Goal: Task Accomplishment & Management: Manage account settings

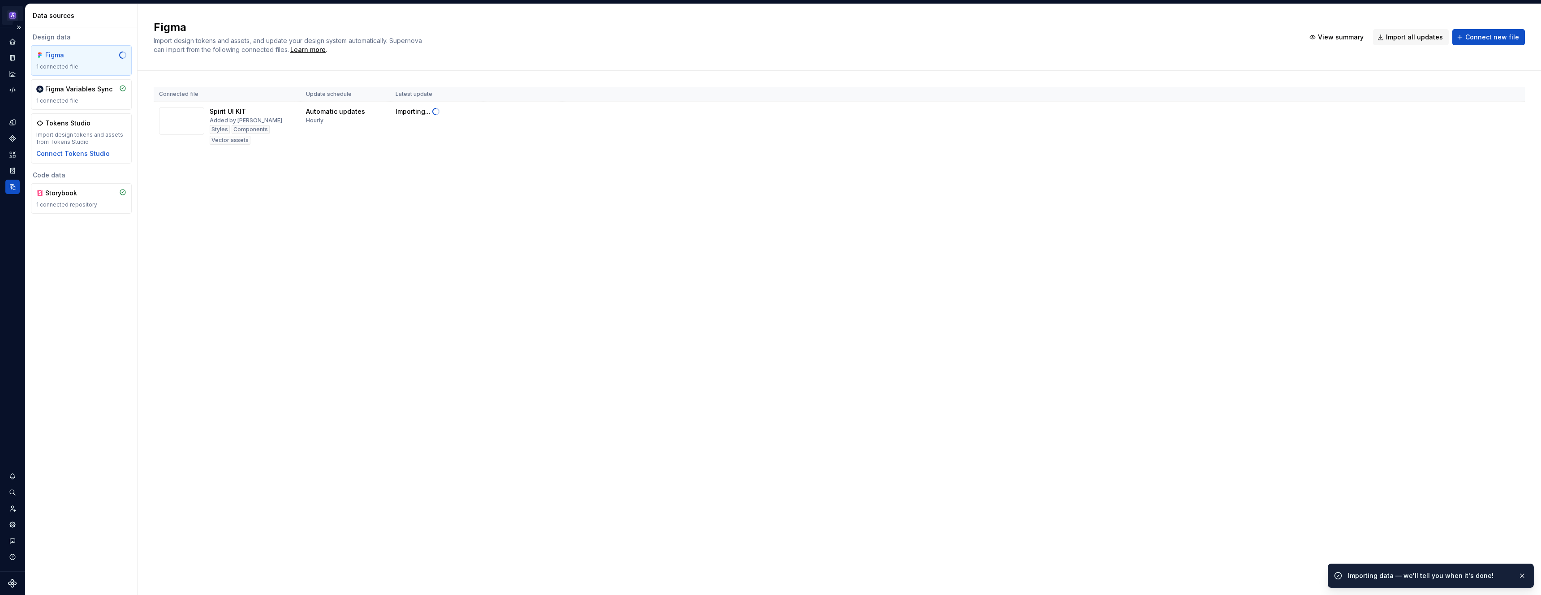
click at [13, 12] on html "Spirit JK Design system data Data sources Design data Figma 1 connected file Fi…" at bounding box center [770, 297] width 1541 height 595
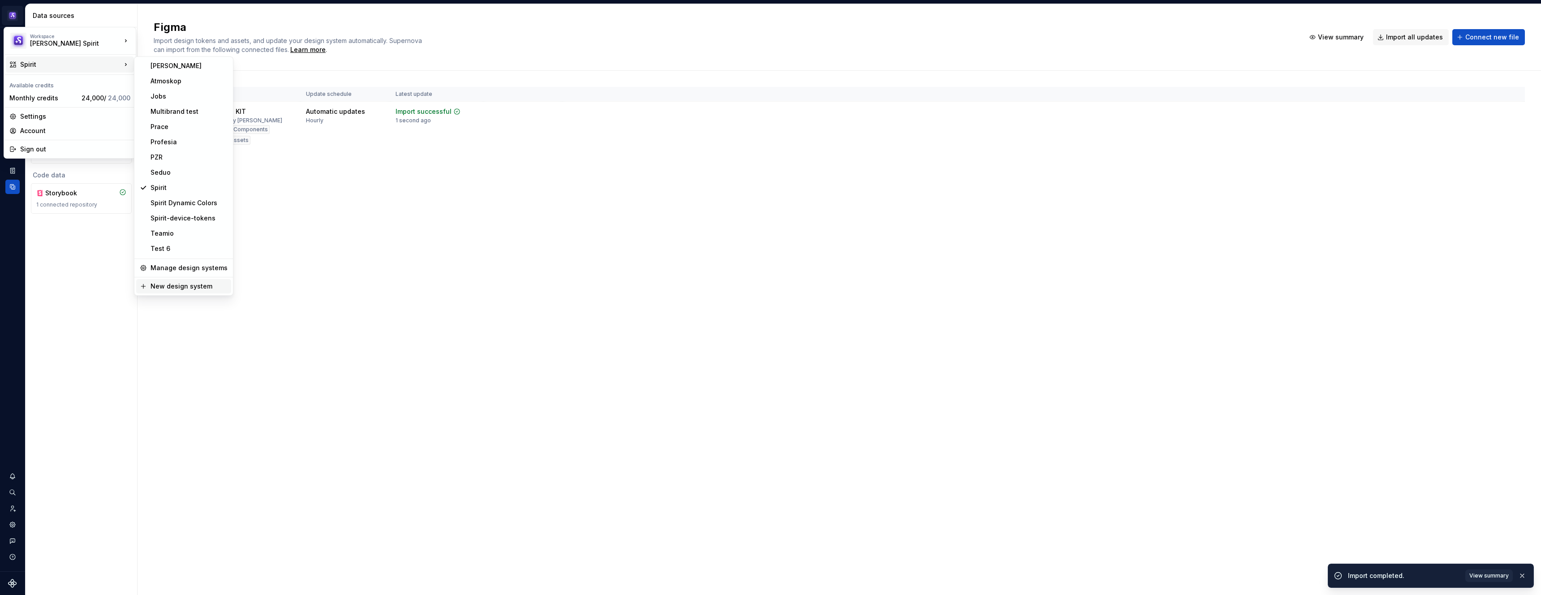
click at [201, 284] on div "New design system" at bounding box center [189, 286] width 77 height 9
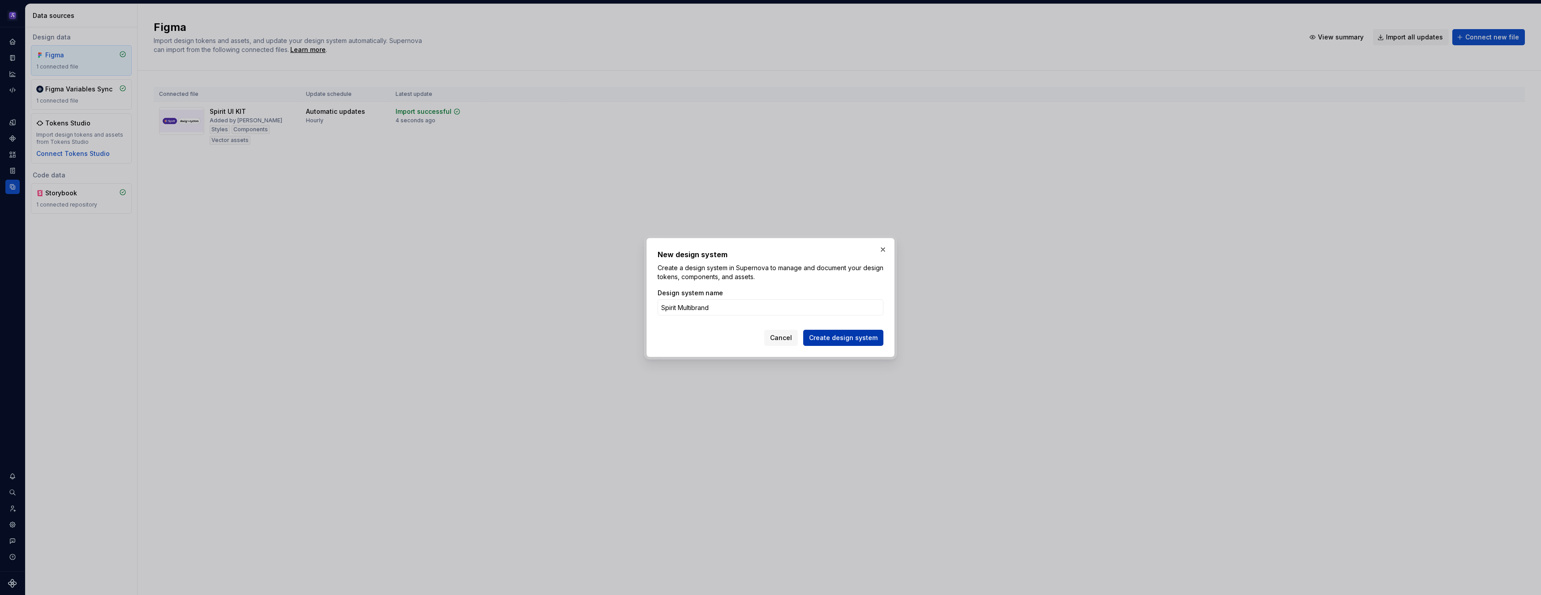
type input "Spirit Multibrand"
click at [866, 344] on button "Create design system" at bounding box center [843, 338] width 80 height 16
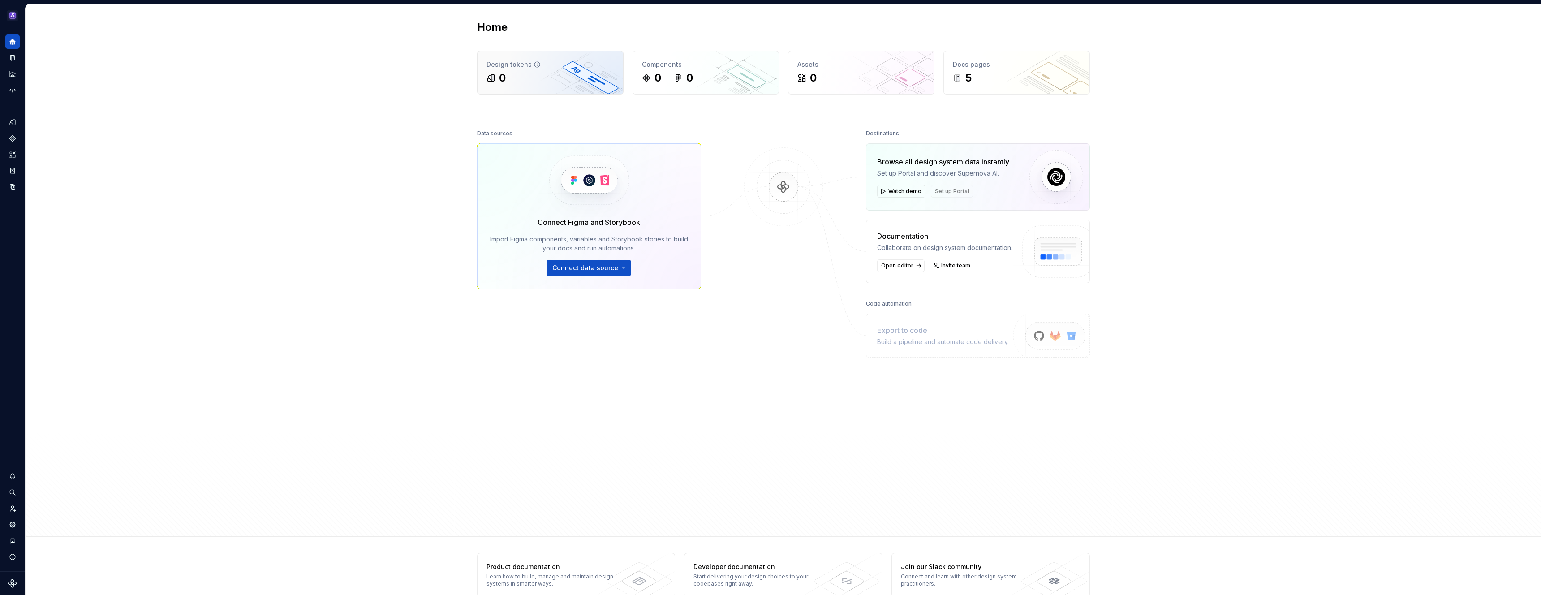
click at [526, 85] on div "Design tokens 0" at bounding box center [551, 72] width 146 height 43
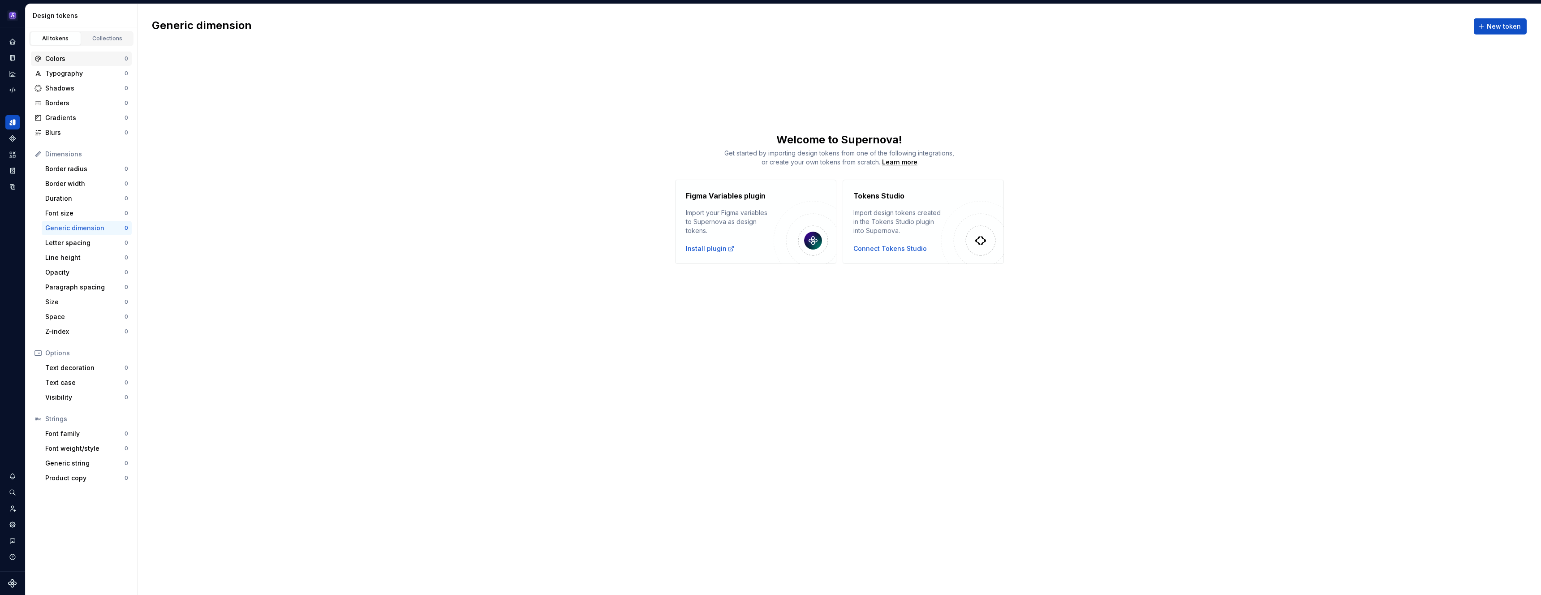
click at [81, 63] on div "Colors 0" at bounding box center [81, 59] width 101 height 14
click at [367, 133] on div "Welcome to Supernova!" at bounding box center [840, 140] width 1404 height 14
click at [501, 421] on div "Colors New token Welcome to Supernova! Get started by importing design tokens f…" at bounding box center [840, 299] width 1404 height 591
click at [260, 142] on div "Welcome to Supernova!" at bounding box center [840, 140] width 1404 height 14
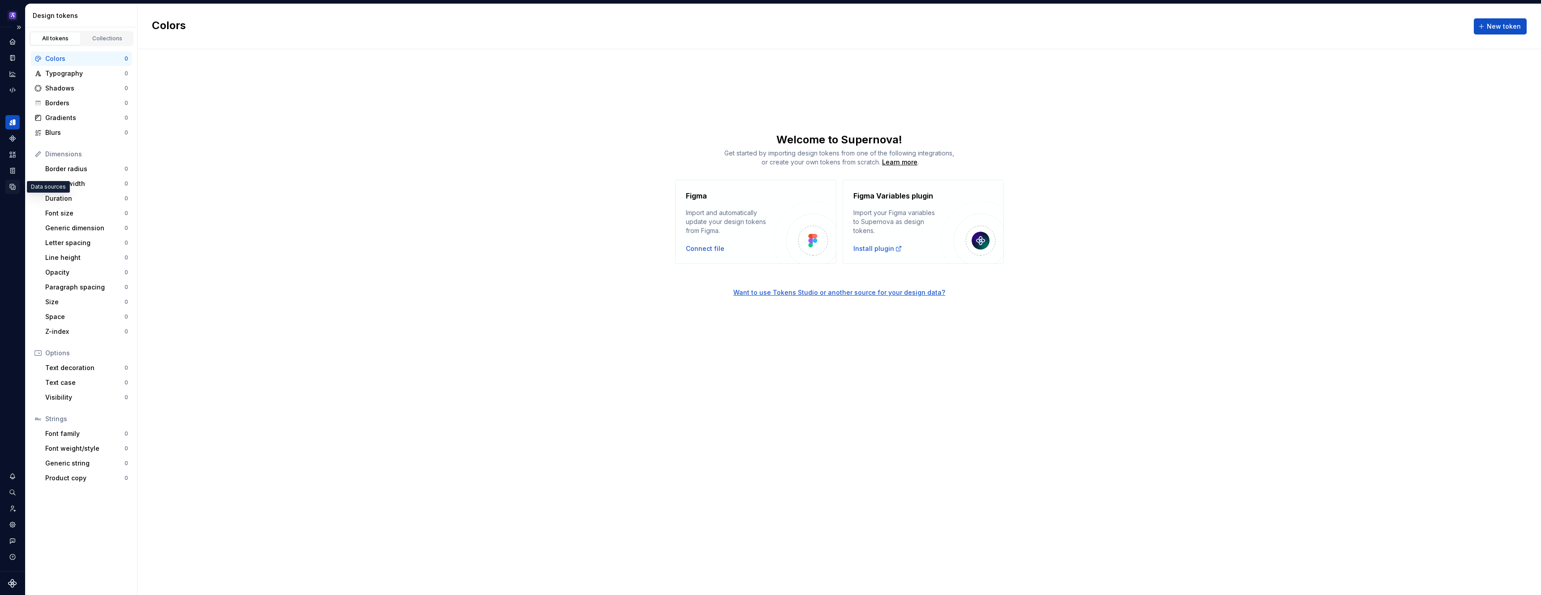
click at [11, 184] on icon "Data sources" at bounding box center [12, 186] width 5 height 5
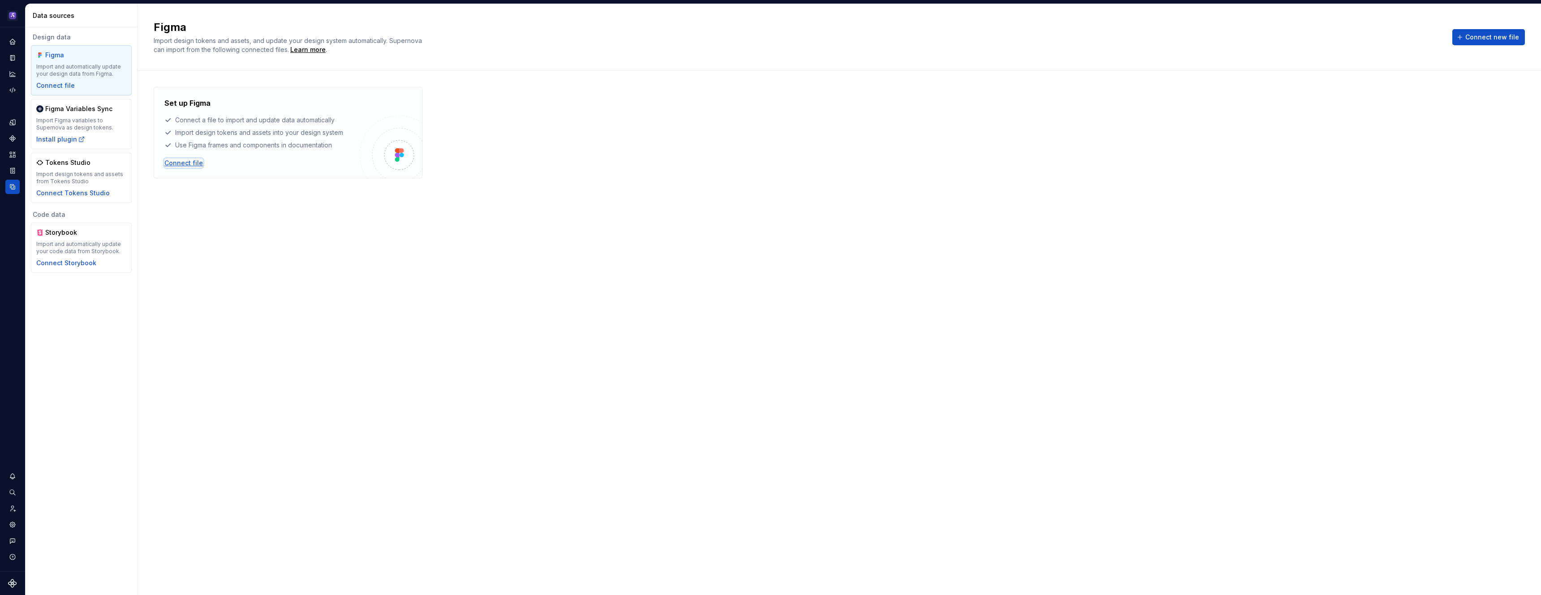
click at [188, 163] on div "Connect file" at bounding box center [183, 163] width 39 height 9
click at [11, 44] on icon "Home" at bounding box center [12, 42] width 6 height 6
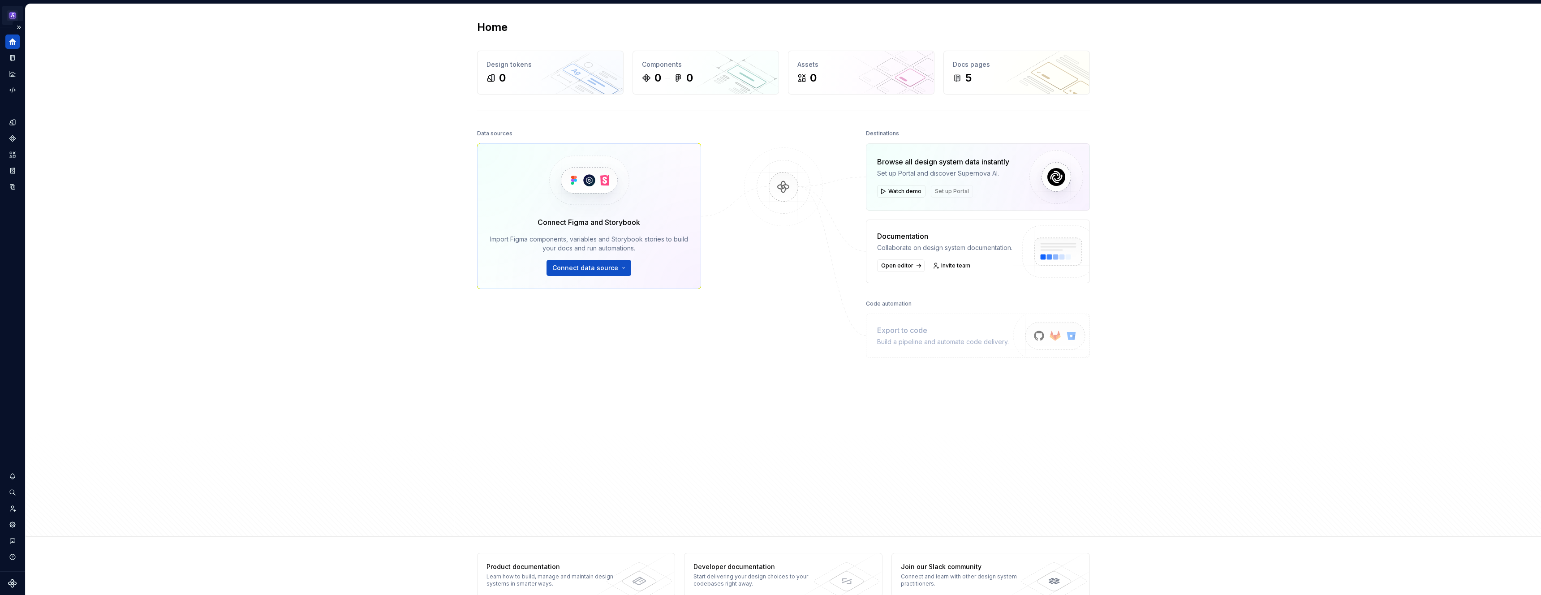
click at [16, 20] on html "Spirit Multibrand JK Design system data Home Design tokens 0 Components 0 0 Ass…" at bounding box center [770, 297] width 1541 height 595
click at [56, 65] on div "Spirit Multibrand" at bounding box center [70, 64] width 101 height 9
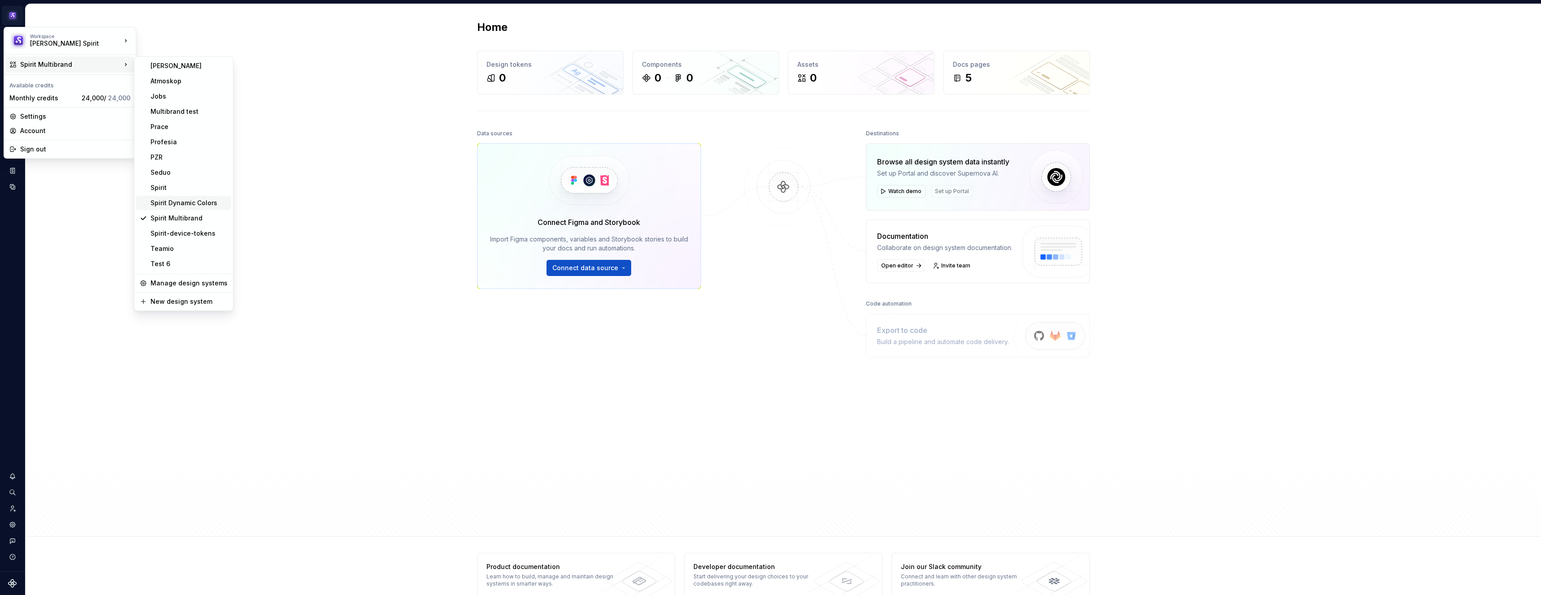
click at [201, 204] on div "Spirit Dynamic Colors" at bounding box center [189, 202] width 77 height 9
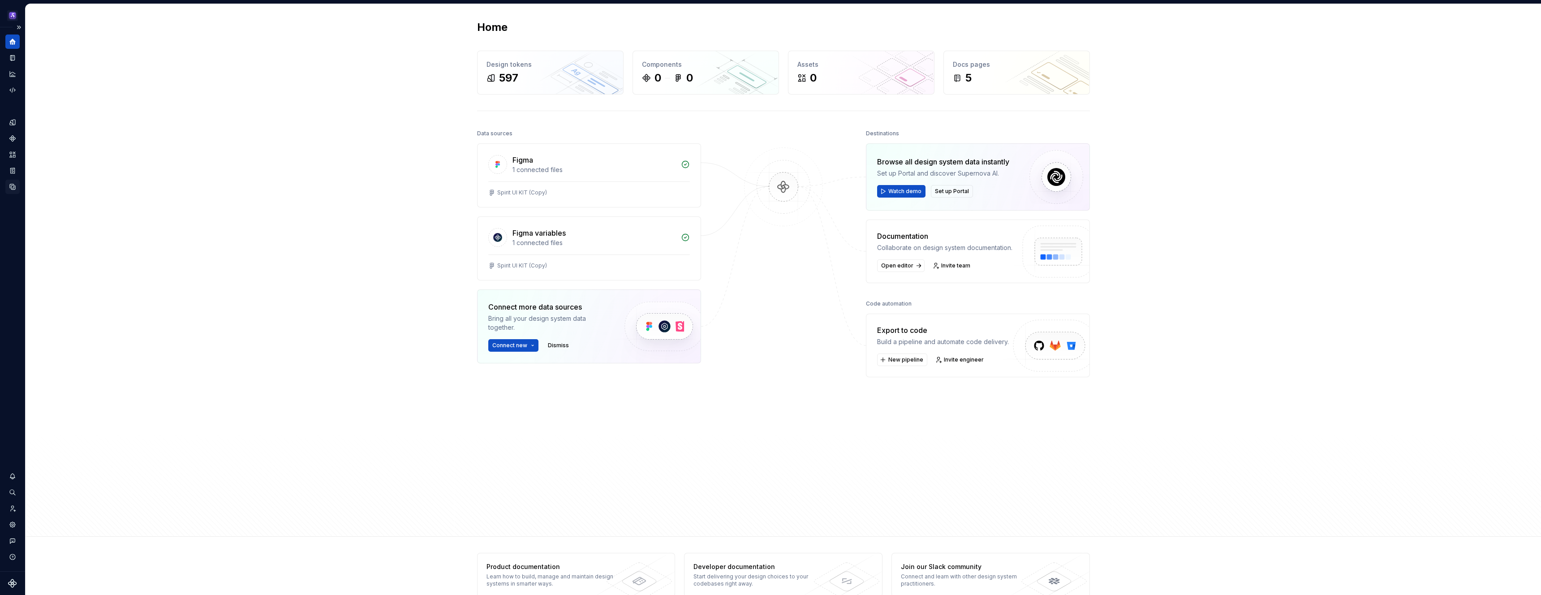
click at [11, 186] on icon "Data sources" at bounding box center [13, 187] width 8 height 8
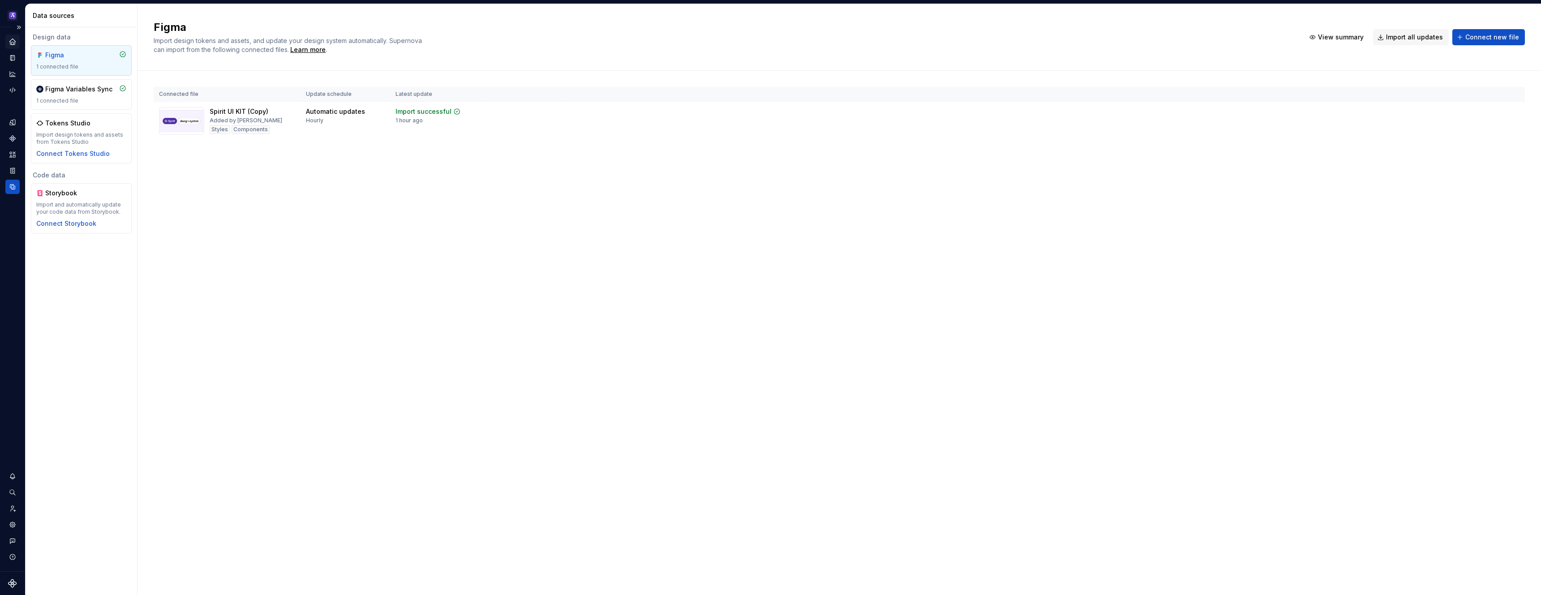
click at [12, 45] on div "Home" at bounding box center [12, 42] width 14 height 14
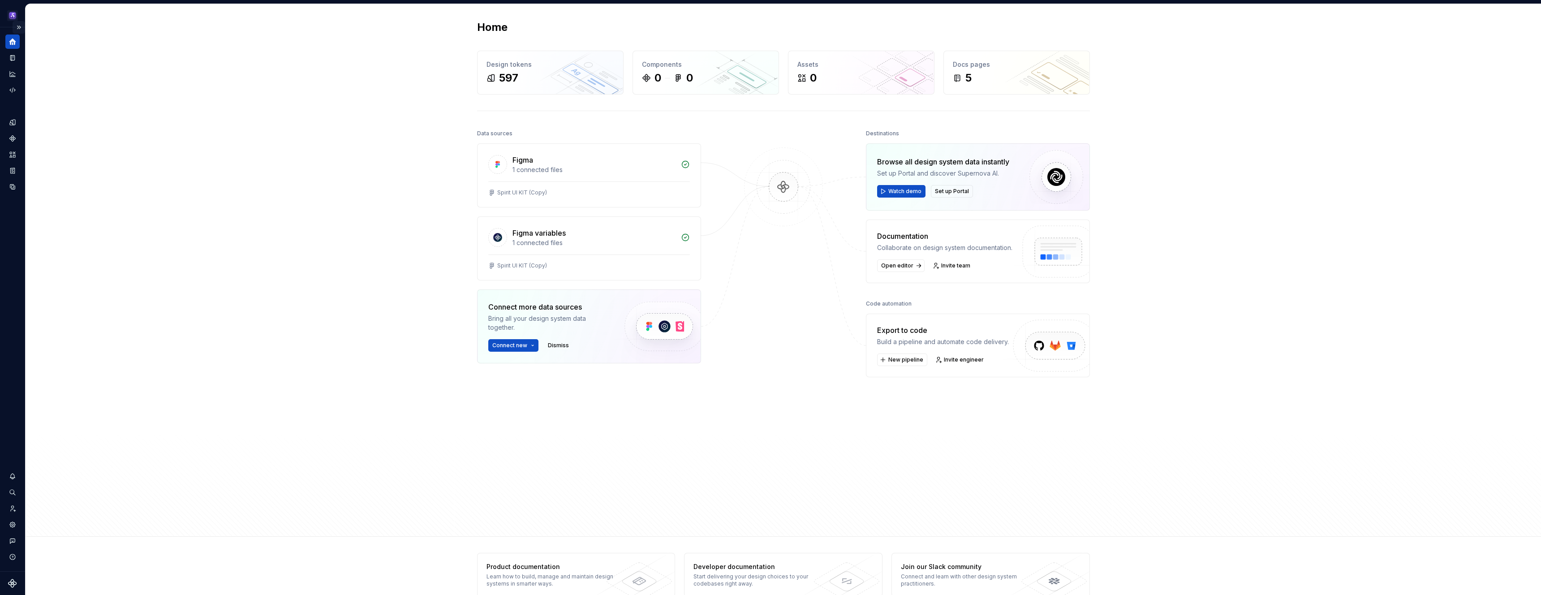
click at [21, 26] on button "Expand sidebar" at bounding box center [19, 27] width 13 height 13
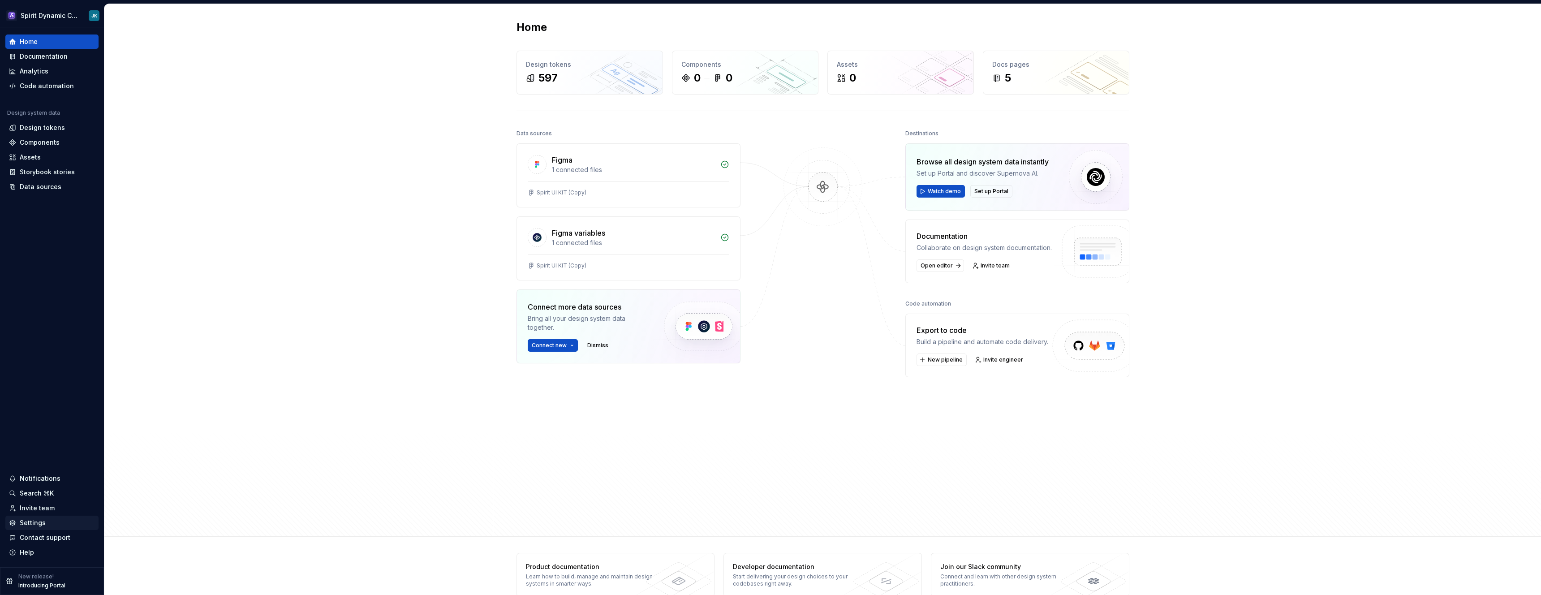
click at [39, 524] on div "Settings" at bounding box center [33, 522] width 26 height 9
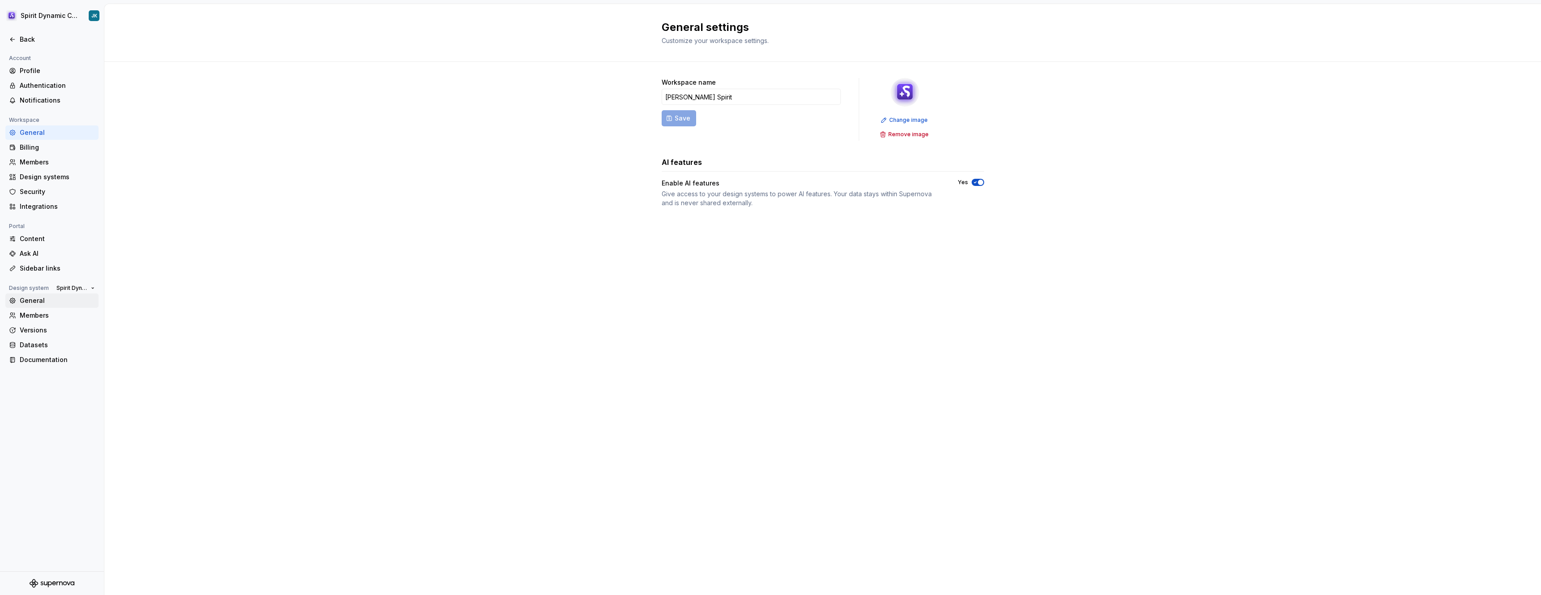
click at [55, 302] on div "General" at bounding box center [57, 300] width 75 height 9
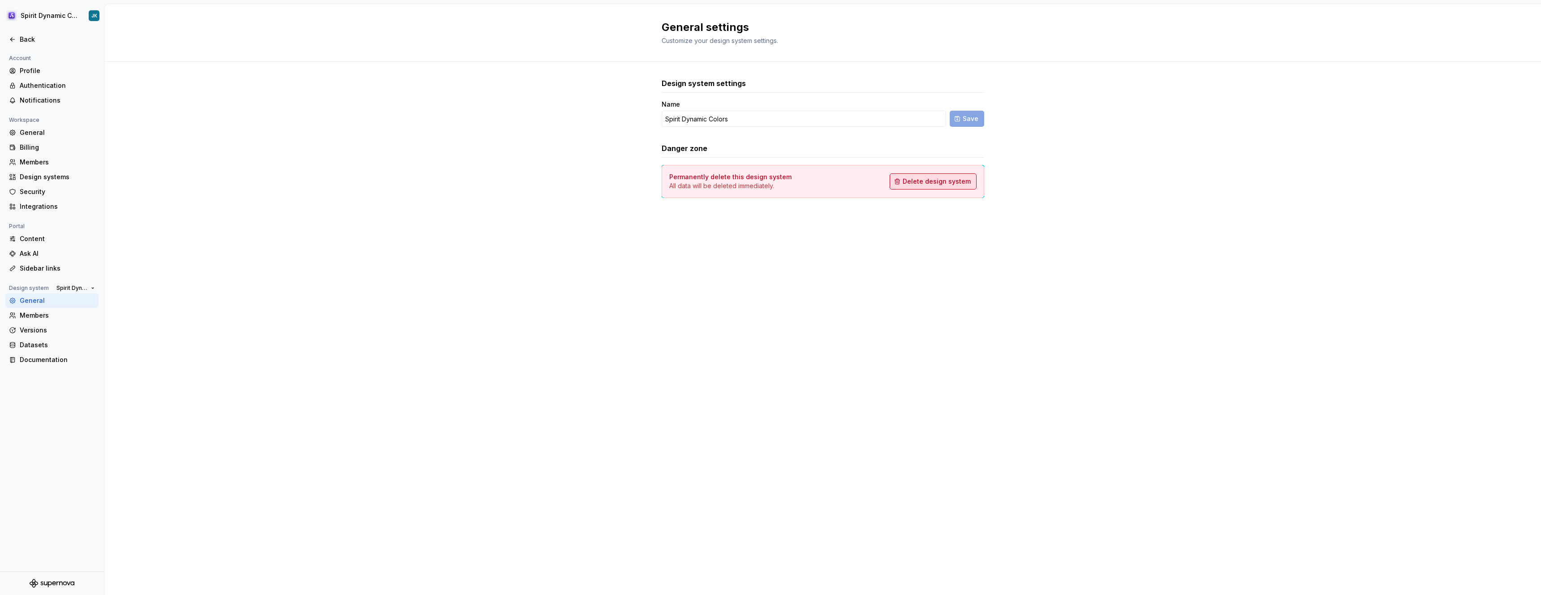
click at [941, 175] on button "Delete design system" at bounding box center [933, 181] width 87 height 16
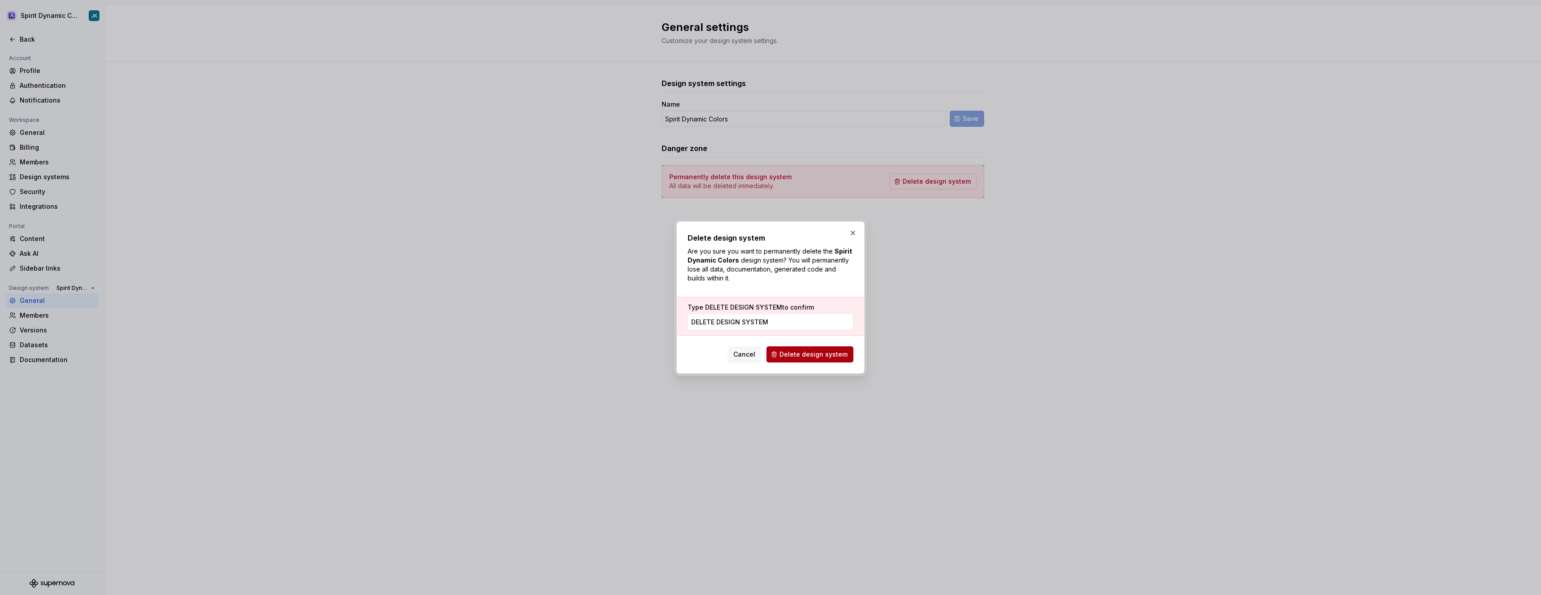
type input "DELETE DESIGN SYSTEM"
click at [812, 350] on span "Delete design system" at bounding box center [814, 354] width 68 height 9
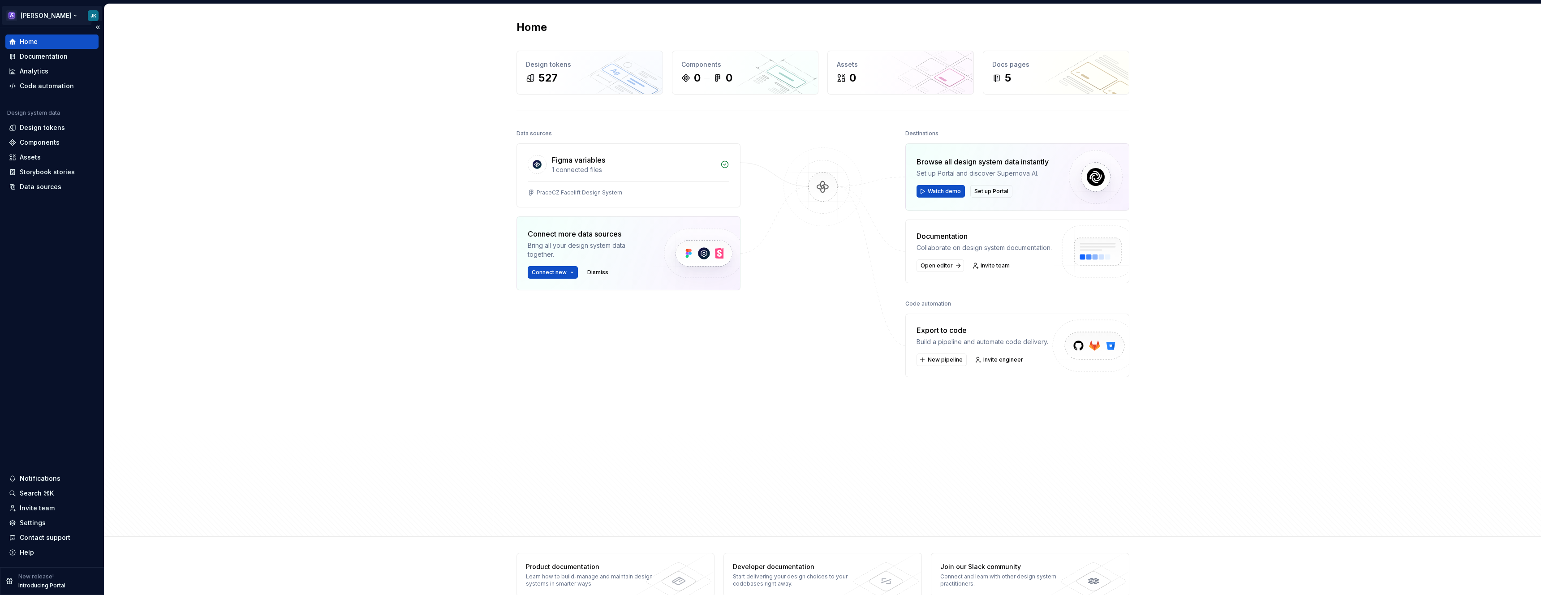
click at [50, 18] on html "Arnold JK Home Documentation Analytics Code automation Design system data Desig…" at bounding box center [770, 297] width 1541 height 595
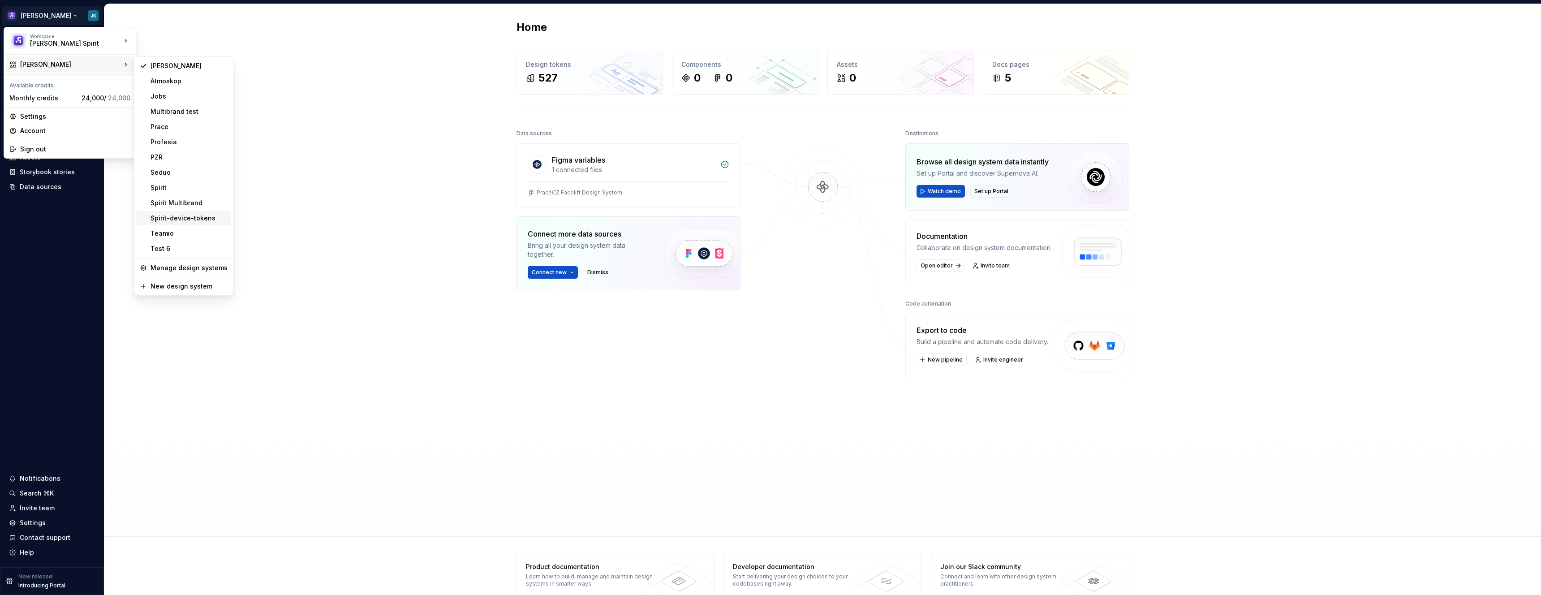
click at [195, 219] on div "Spirit-device-tokens" at bounding box center [189, 218] width 77 height 9
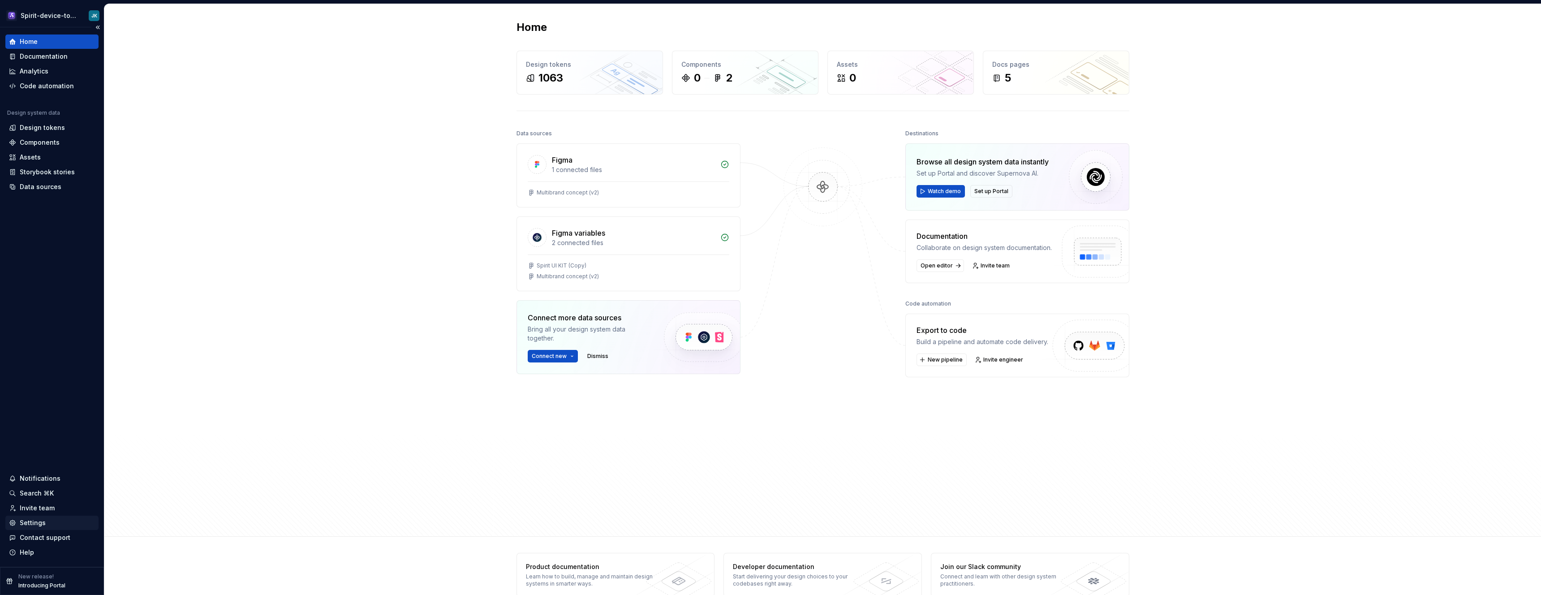
click at [38, 523] on div "Settings" at bounding box center [33, 522] width 26 height 9
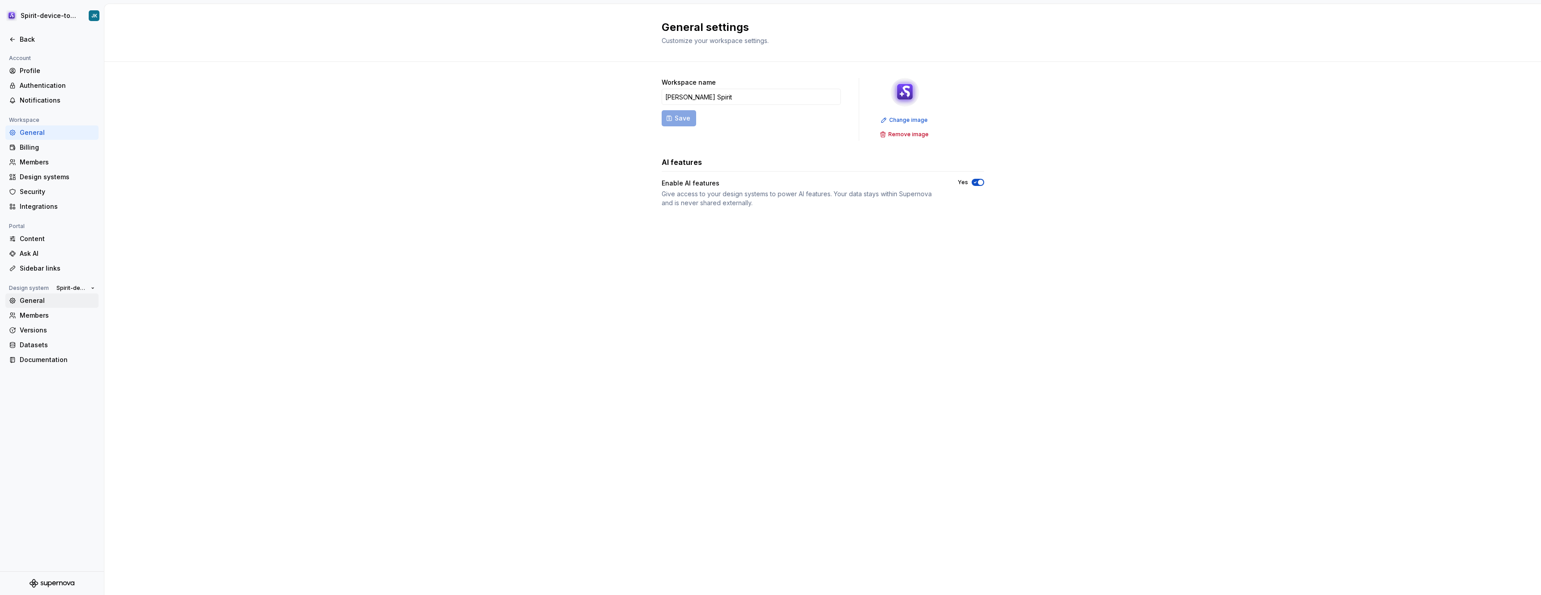
click at [47, 303] on div "General" at bounding box center [57, 300] width 75 height 9
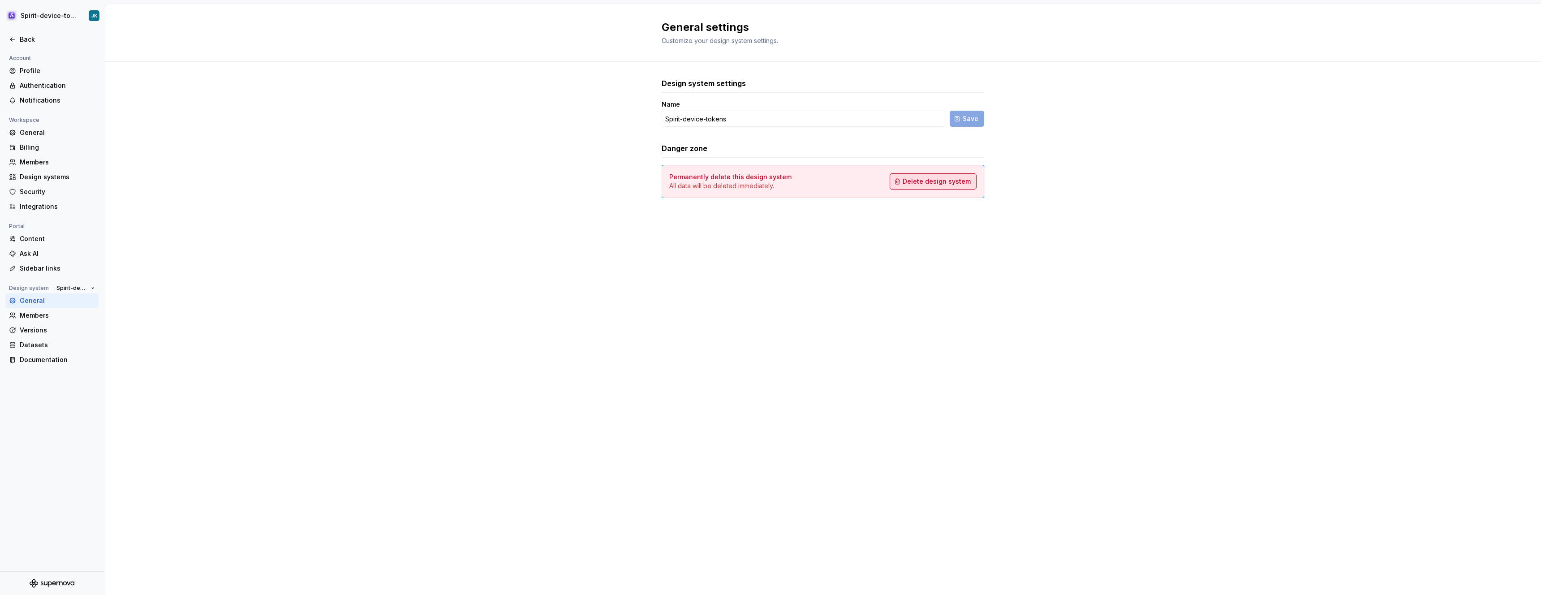
click at [953, 176] on button "Delete design system" at bounding box center [933, 181] width 87 height 16
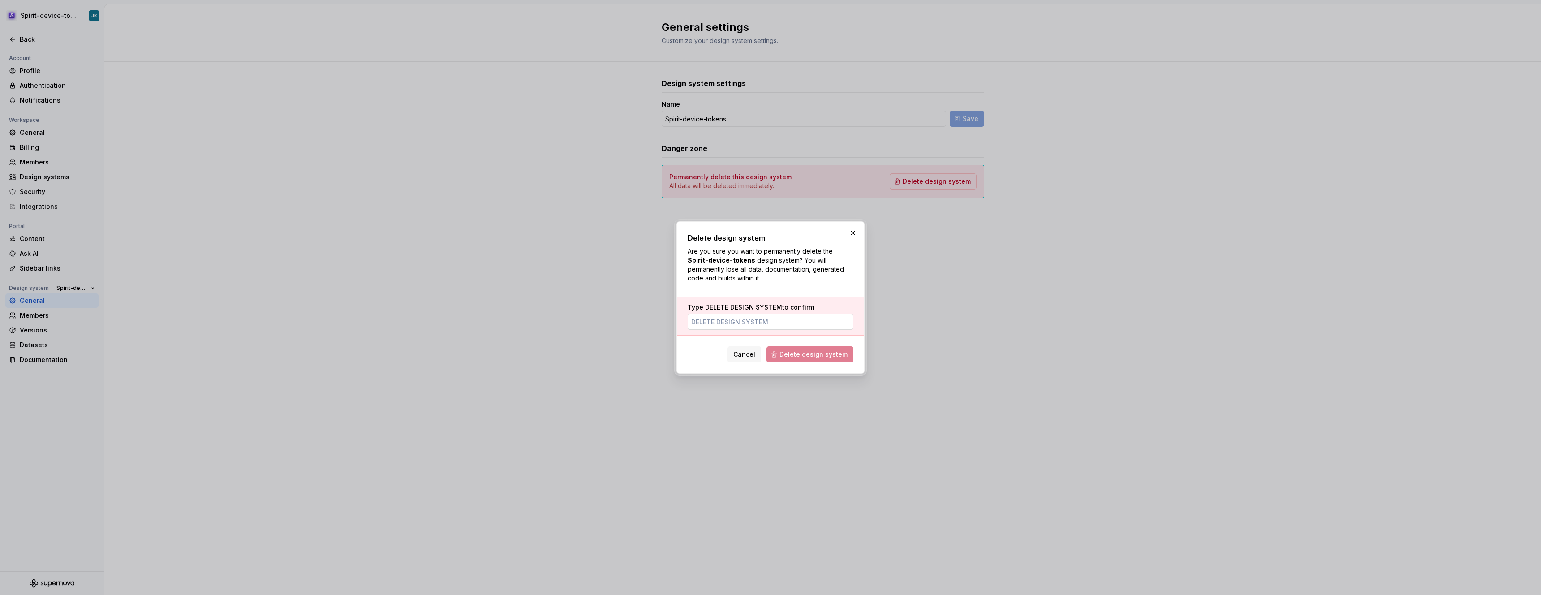
type input "DELETE DESIGN SYSTEM"
click at [844, 363] on div "Delete design system Are you sure you want to permanently delete the Spirit-dev…" at bounding box center [771, 297] width 188 height 152
click at [841, 358] on span "Delete design system" at bounding box center [814, 354] width 68 height 9
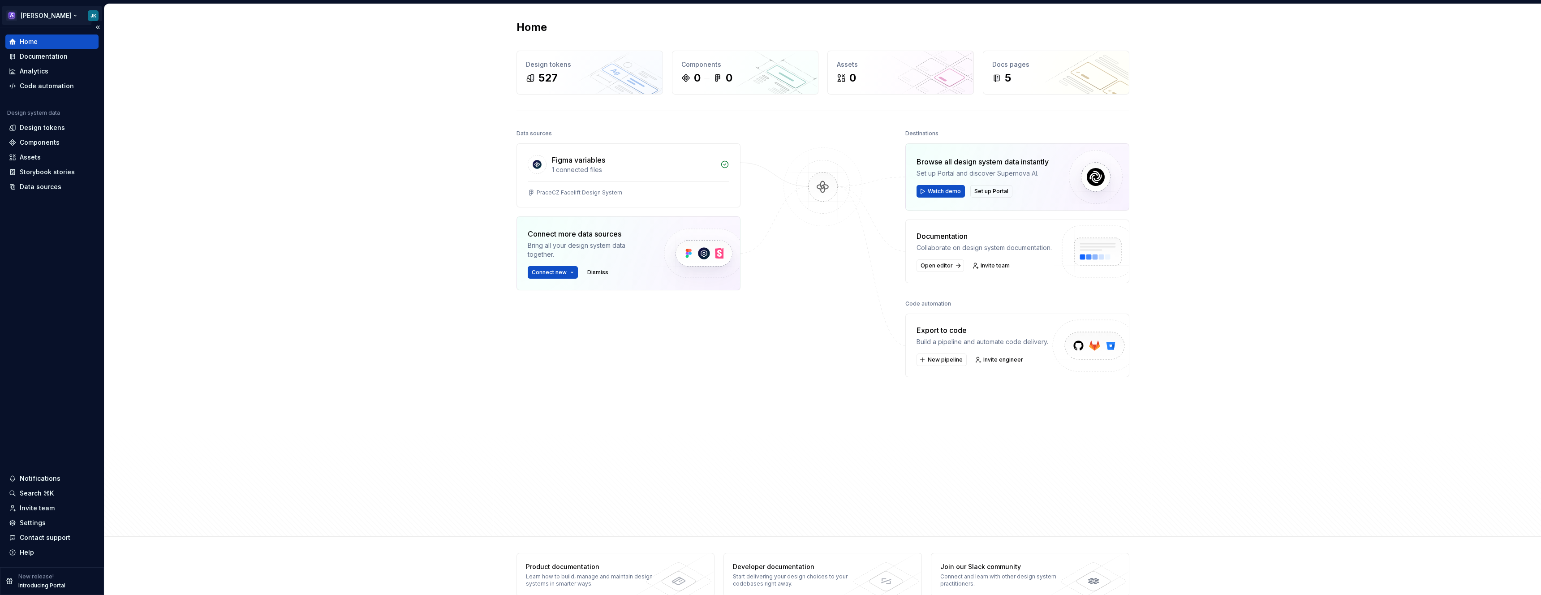
click at [36, 17] on html "Arnold JK Home Documentation Analytics Code automation Design system data Desig…" at bounding box center [770, 297] width 1541 height 595
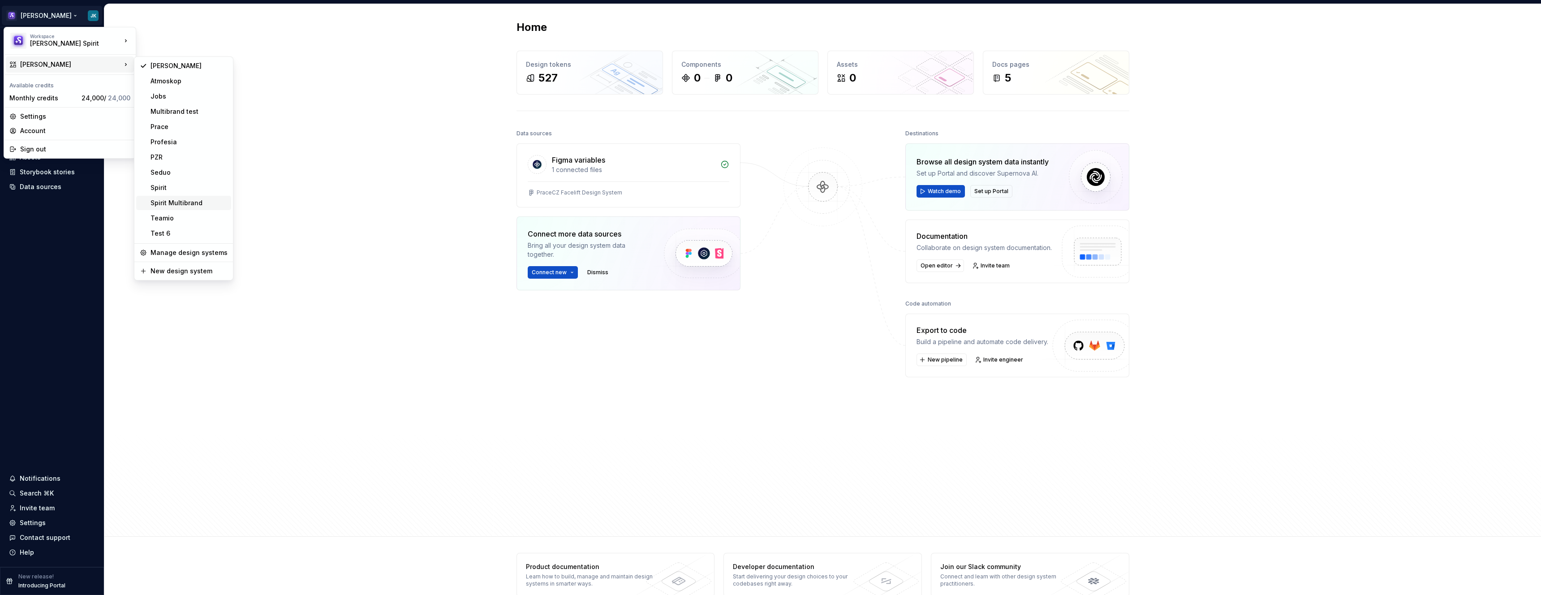
click at [190, 201] on div "Spirit Multibrand" at bounding box center [189, 202] width 77 height 9
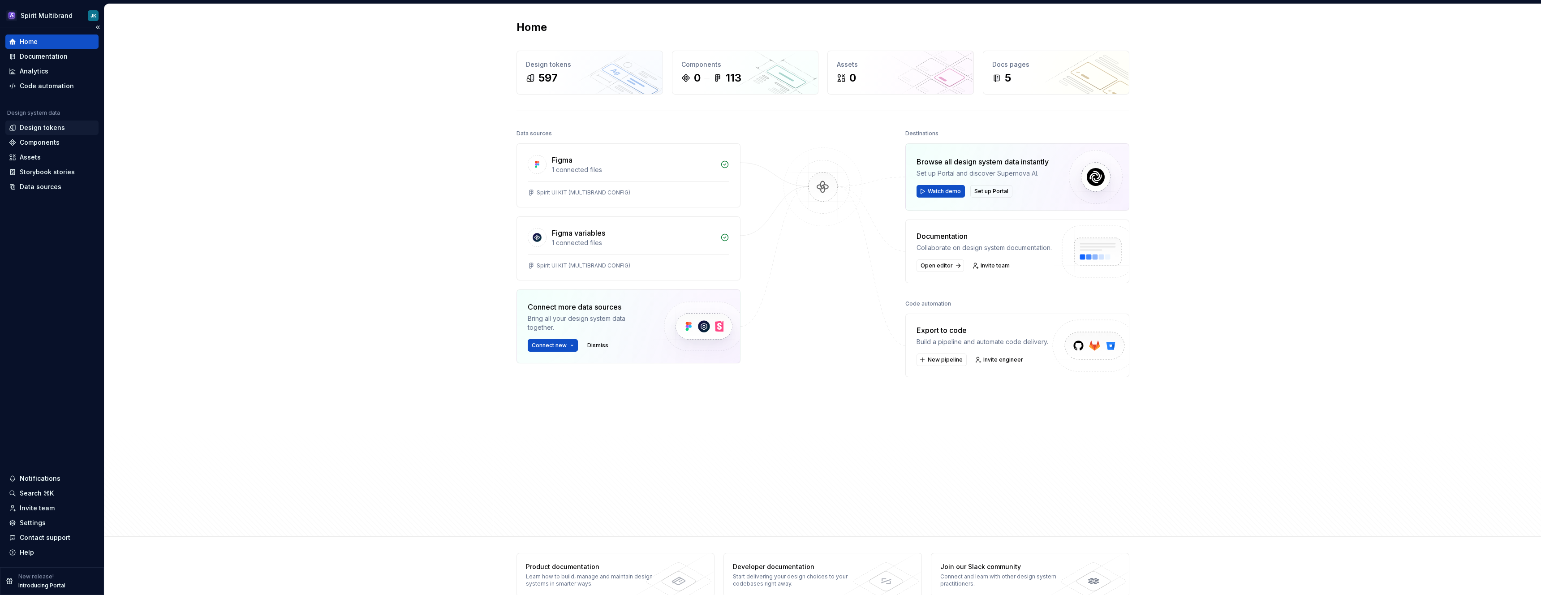
click at [46, 125] on div "Design tokens" at bounding box center [42, 127] width 45 height 9
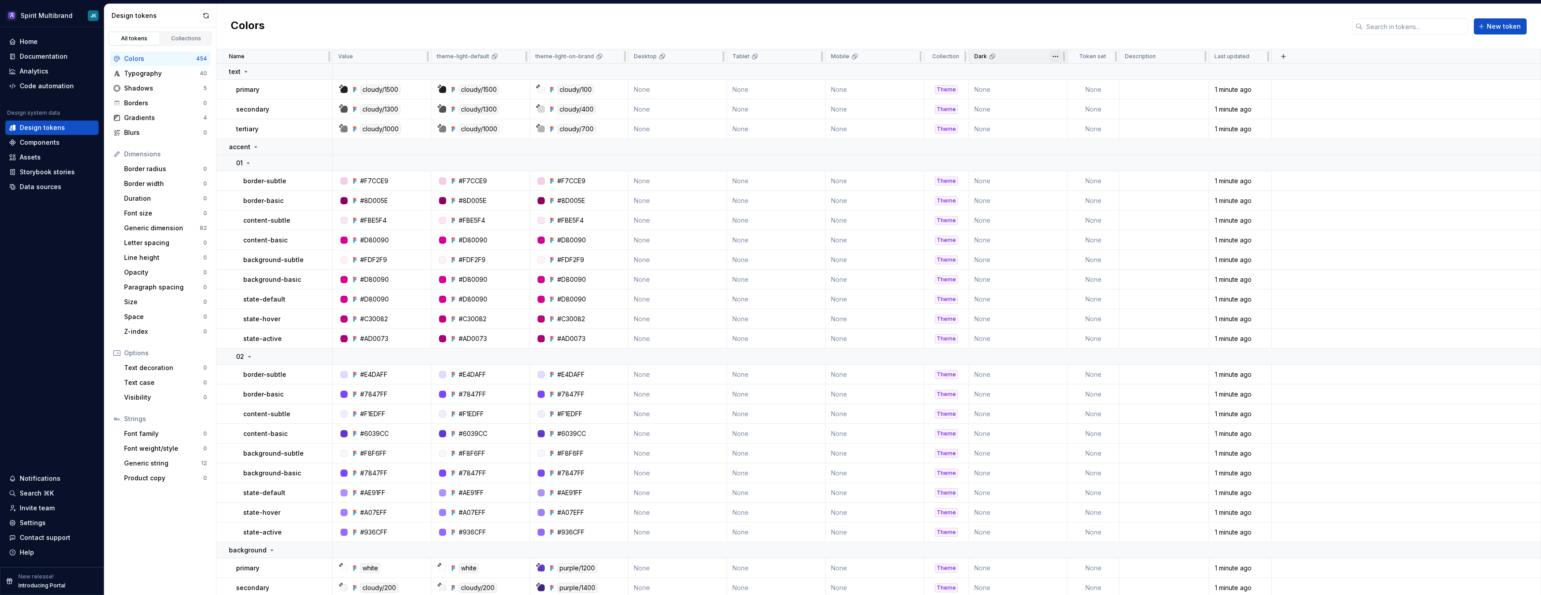
click at [1059, 58] on html "Spirit Multibrand JK Home Documentation Analytics Code automation Design system…" at bounding box center [770, 297] width 1541 height 595
click at [1076, 124] on span "Delete theme" at bounding box center [1095, 125] width 58 height 9
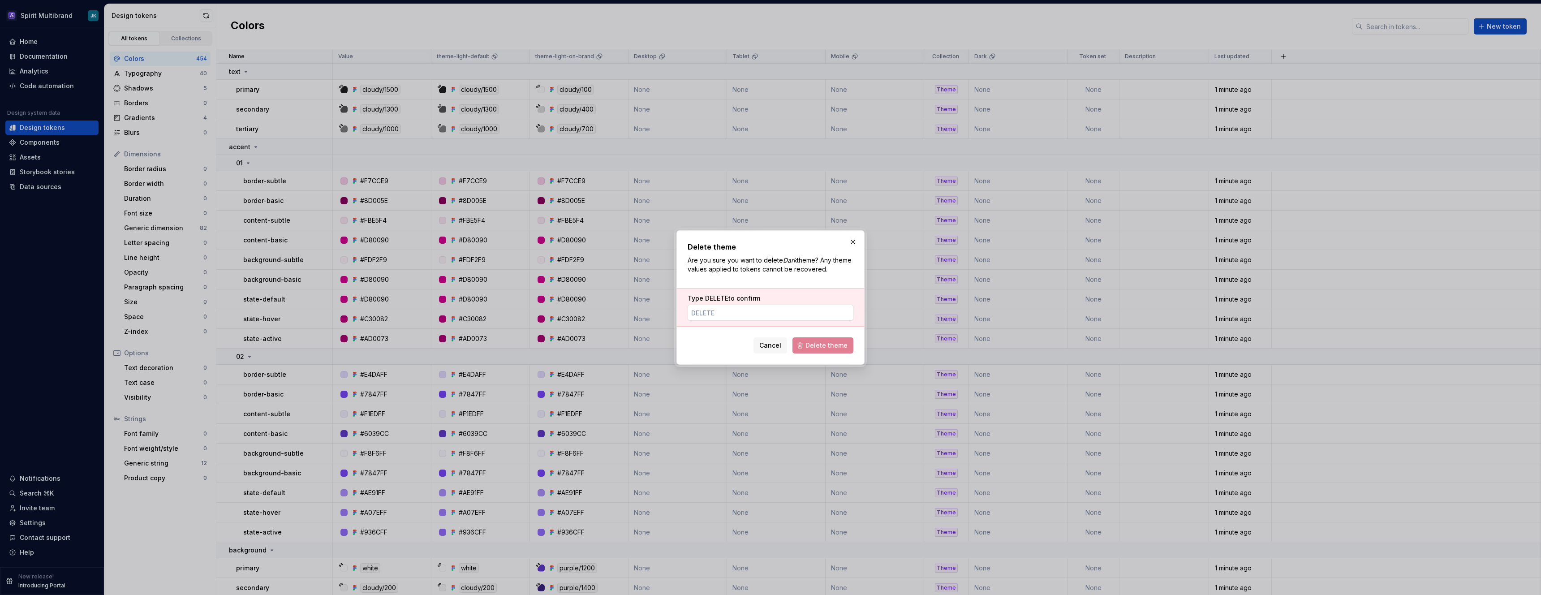
click at [809, 313] on input "Type DELETE to confirm" at bounding box center [771, 313] width 166 height 16
type input "DELETE"
click at [812, 345] on span "Delete theme" at bounding box center [827, 345] width 42 height 9
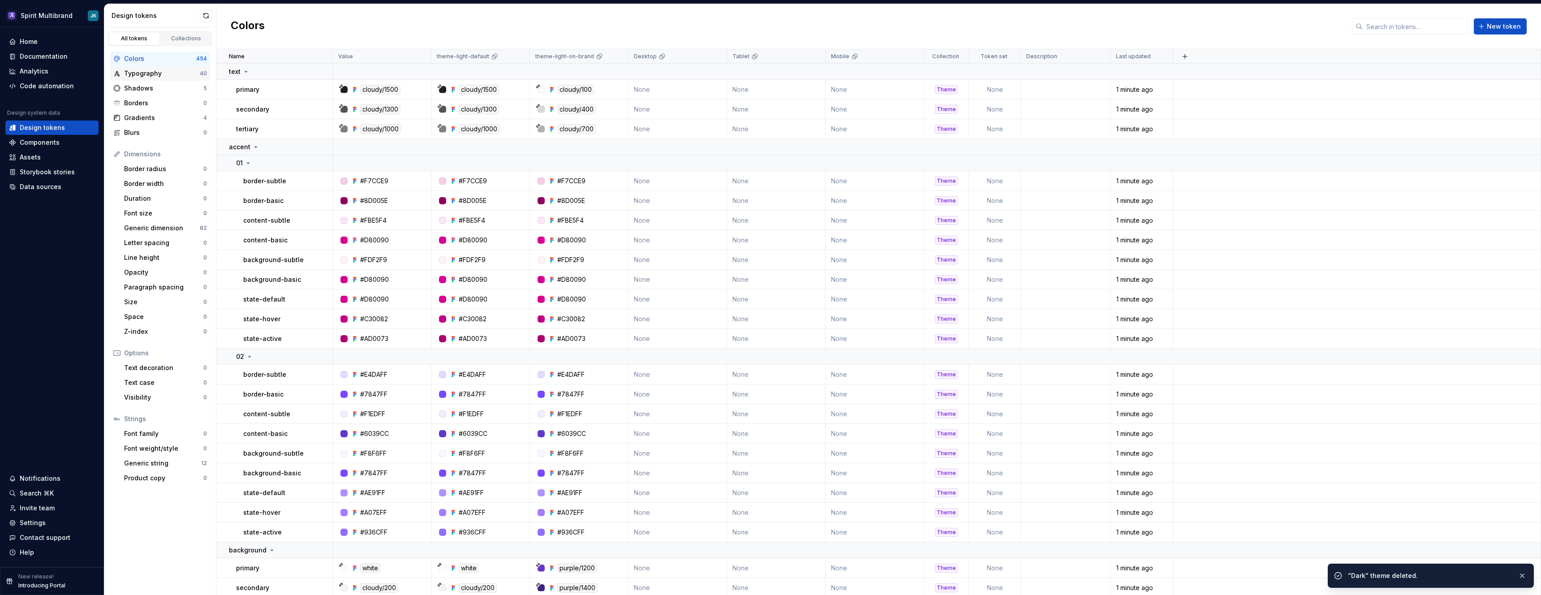
click at [159, 78] on div "Typography 40" at bounding box center [160, 73] width 101 height 14
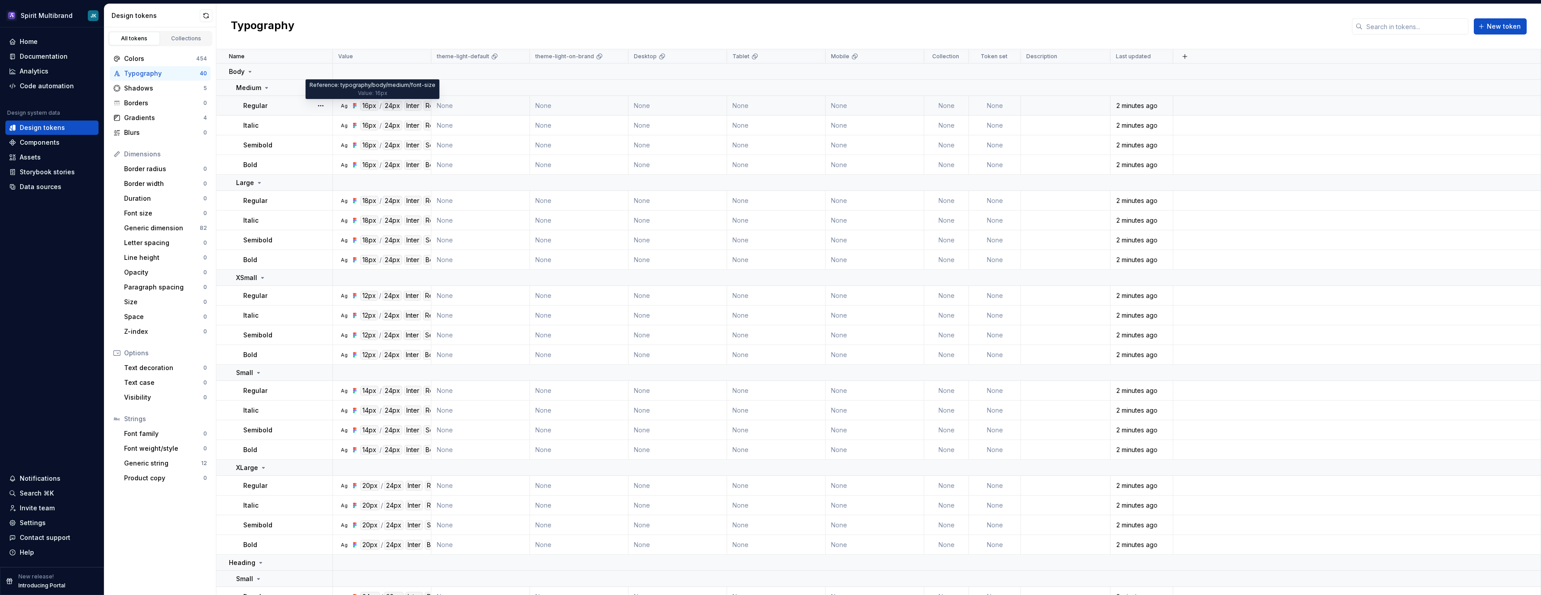
click at [371, 107] on div "16px" at bounding box center [369, 106] width 18 height 10
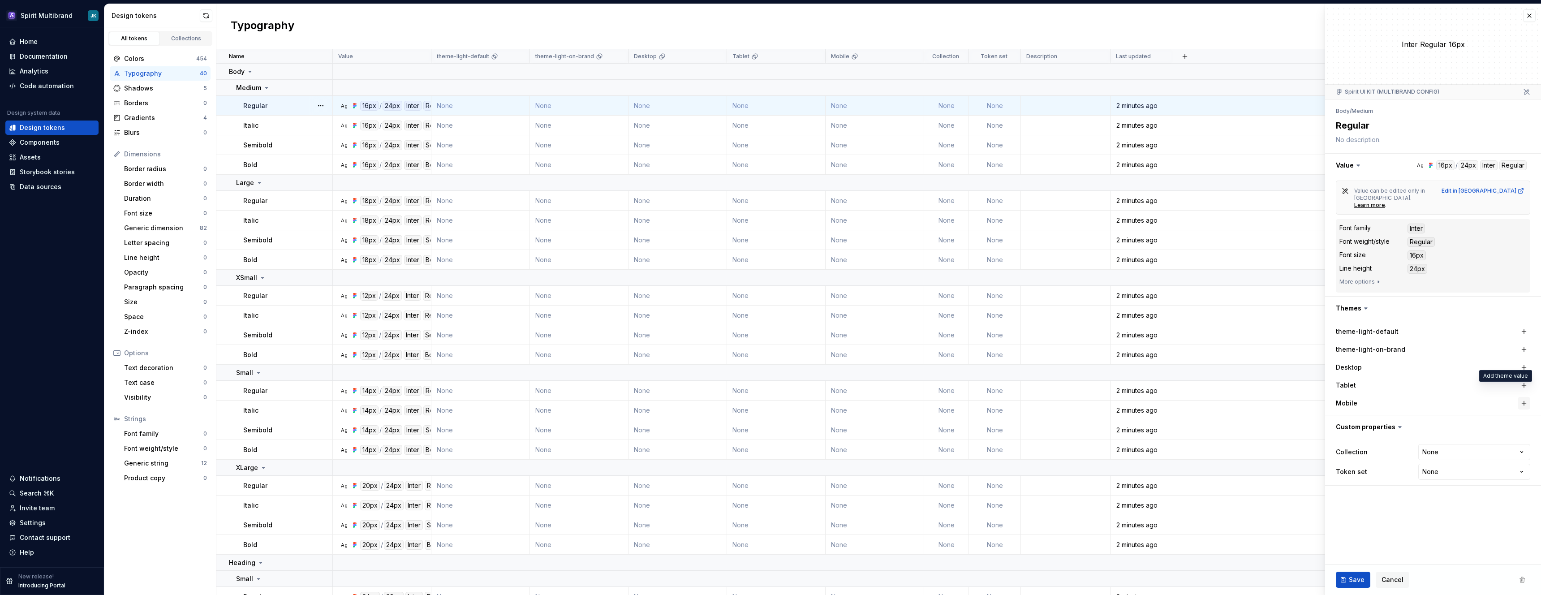
click at [1524, 397] on button "button" at bounding box center [1524, 403] width 13 height 13
click at [1523, 379] on button "button" at bounding box center [1524, 385] width 13 height 13
click at [1523, 361] on button "button" at bounding box center [1524, 367] width 13 height 13
click at [1523, 343] on button "button" at bounding box center [1524, 349] width 13 height 13
click at [1523, 325] on button "button" at bounding box center [1524, 331] width 13 height 13
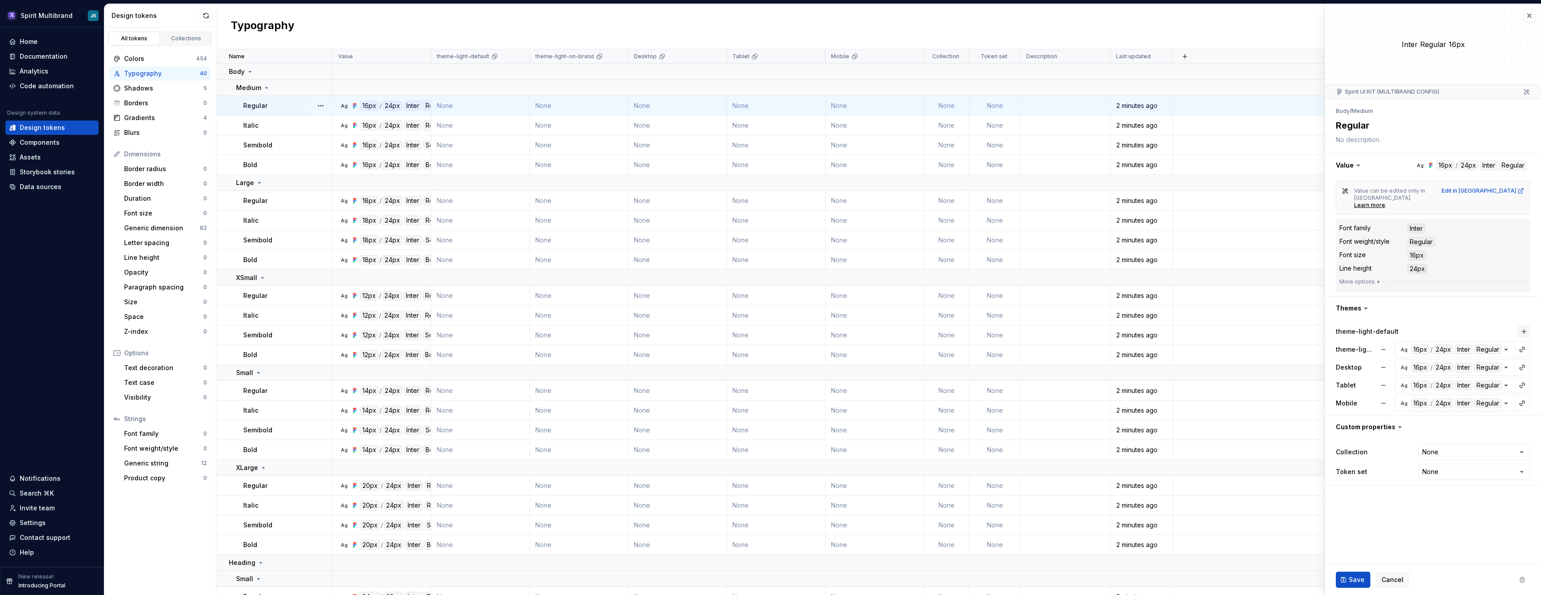
type textarea "*"
click at [1523, 325] on button "button" at bounding box center [1522, 331] width 13 height 13
click at [1523, 384] on html "Spirit Multibrand JK Home Documentation Analytics Code automation Design system…" at bounding box center [770, 297] width 1541 height 595
click at [1523, 397] on button "button" at bounding box center [1522, 403] width 13 height 13
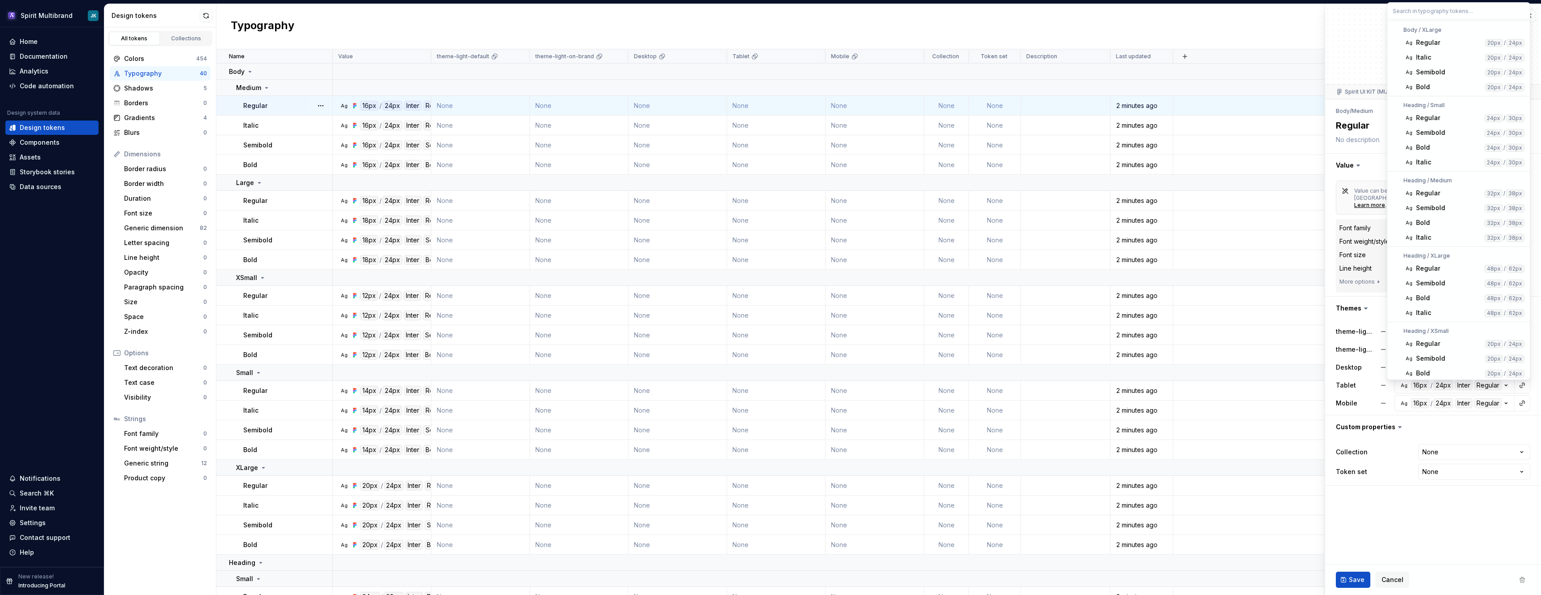
scroll to position [396, 0]
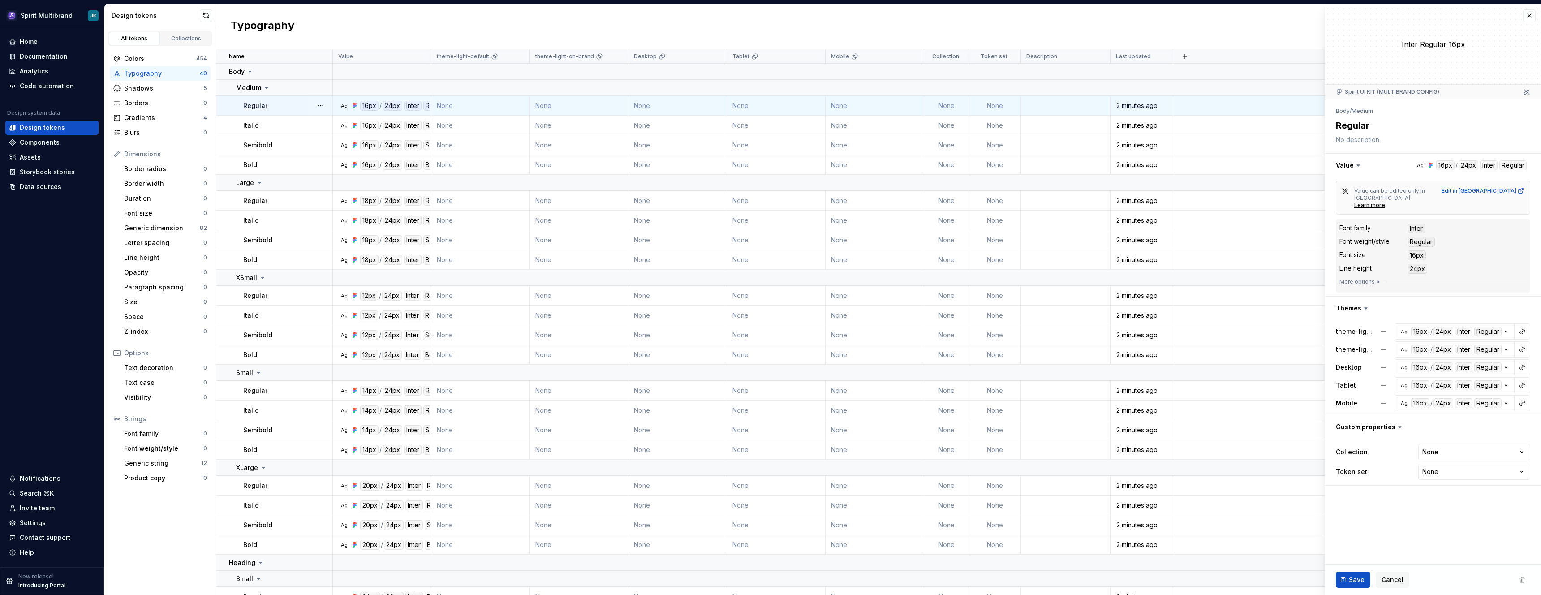
click at [859, 35] on div "Typography New token" at bounding box center [878, 26] width 1325 height 45
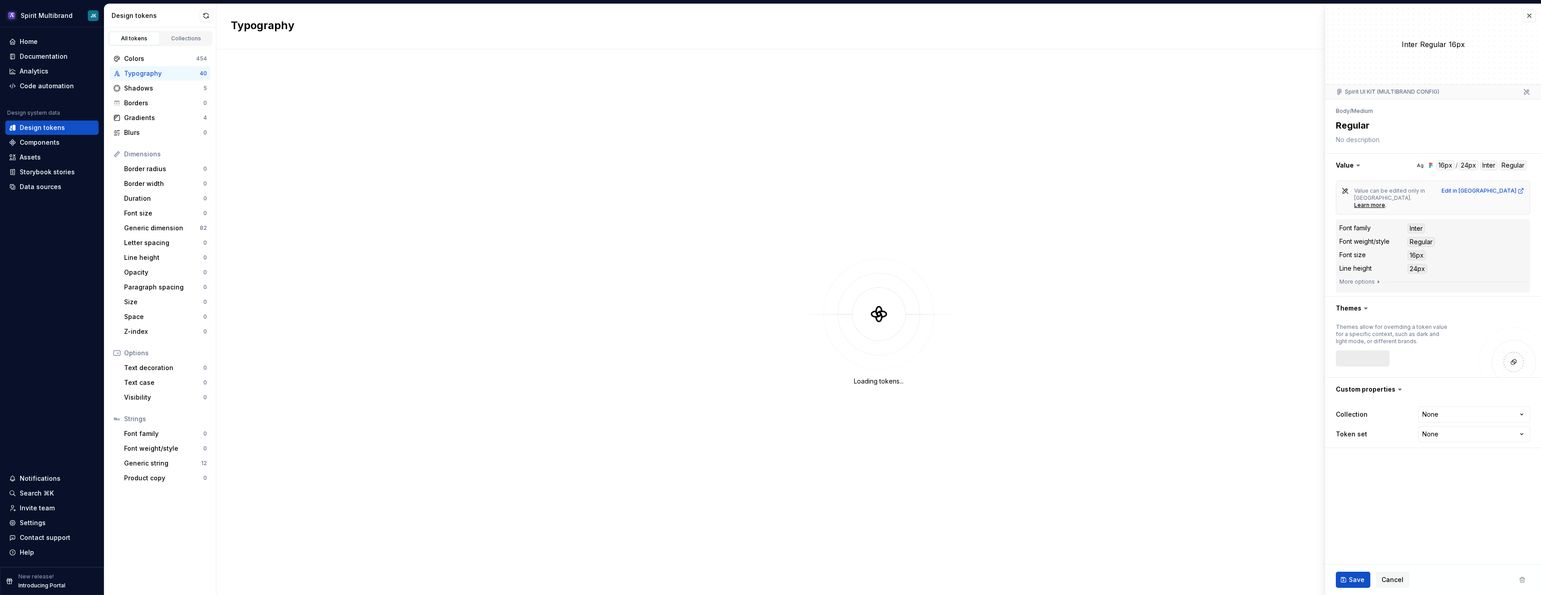
type textarea "*"
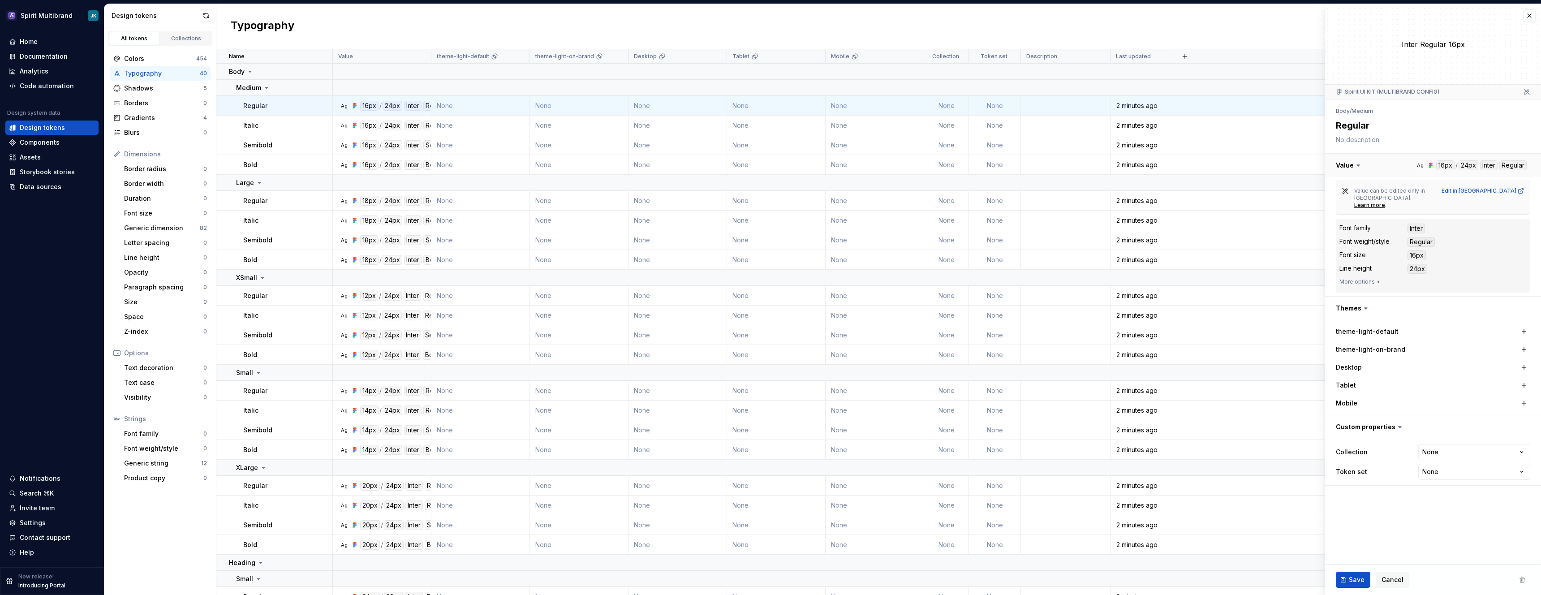
click at [1445, 166] on button "button" at bounding box center [1433, 165] width 216 height 23
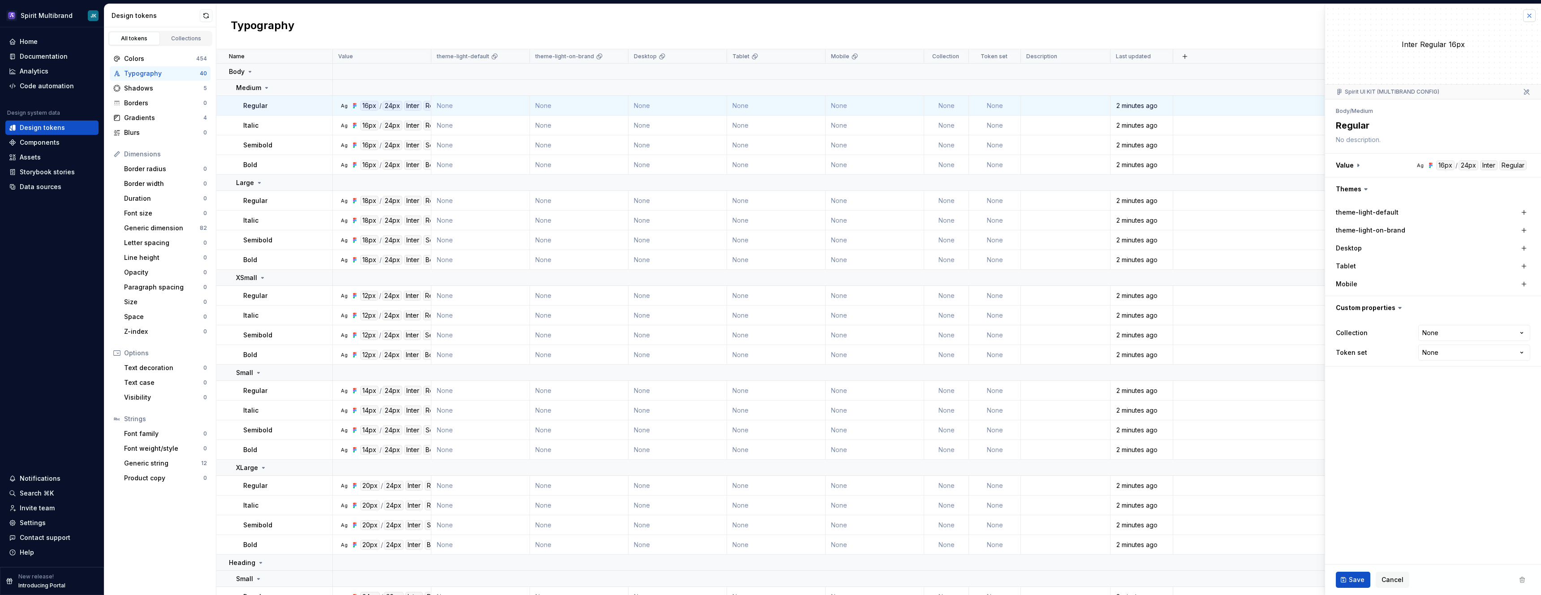
click at [1532, 19] on button "button" at bounding box center [1529, 15] width 13 height 13
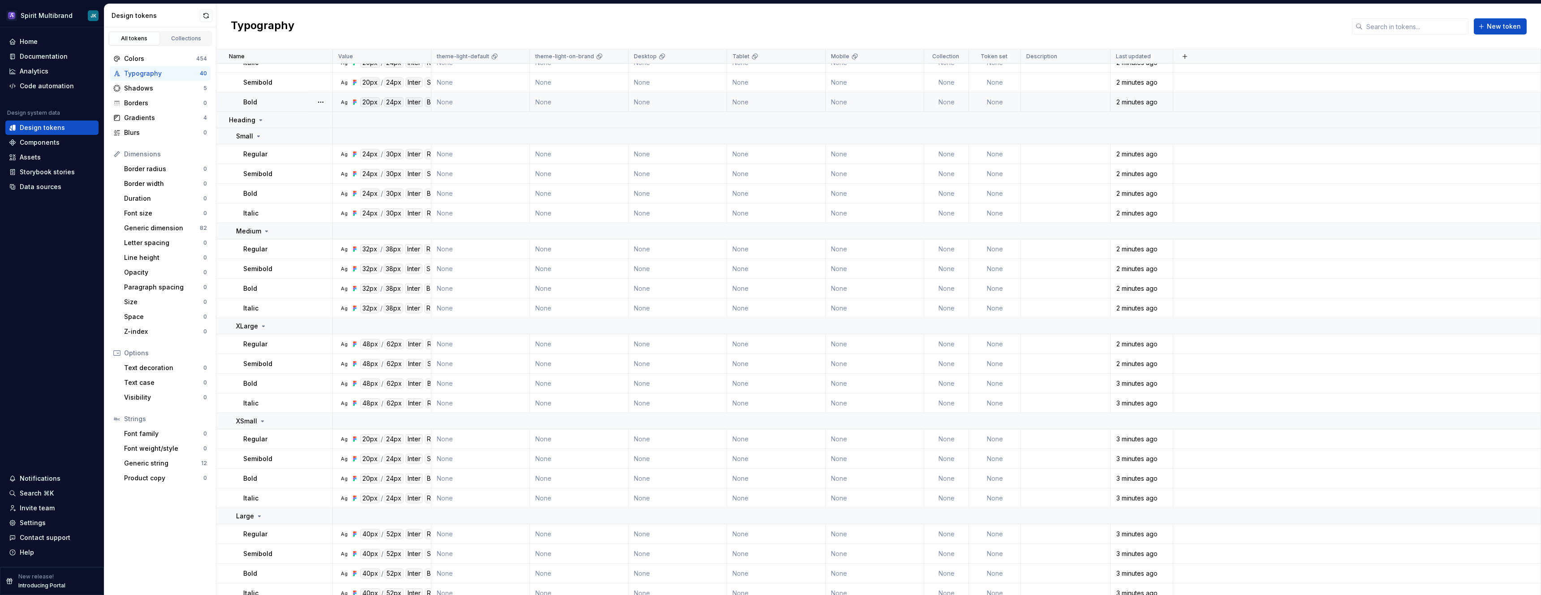
scroll to position [451, 0]
click at [168, 88] on div "Shadows" at bounding box center [163, 88] width 79 height 9
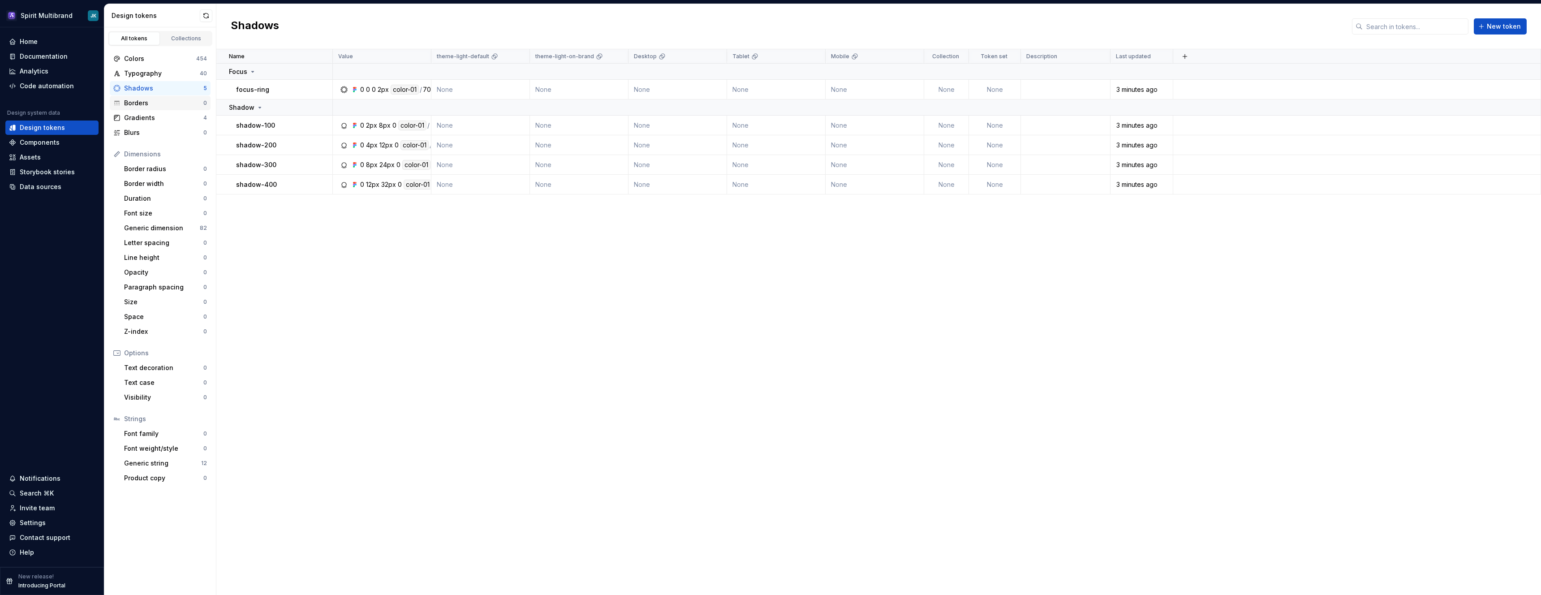
click at [165, 109] on div "Borders 0" at bounding box center [160, 103] width 101 height 14
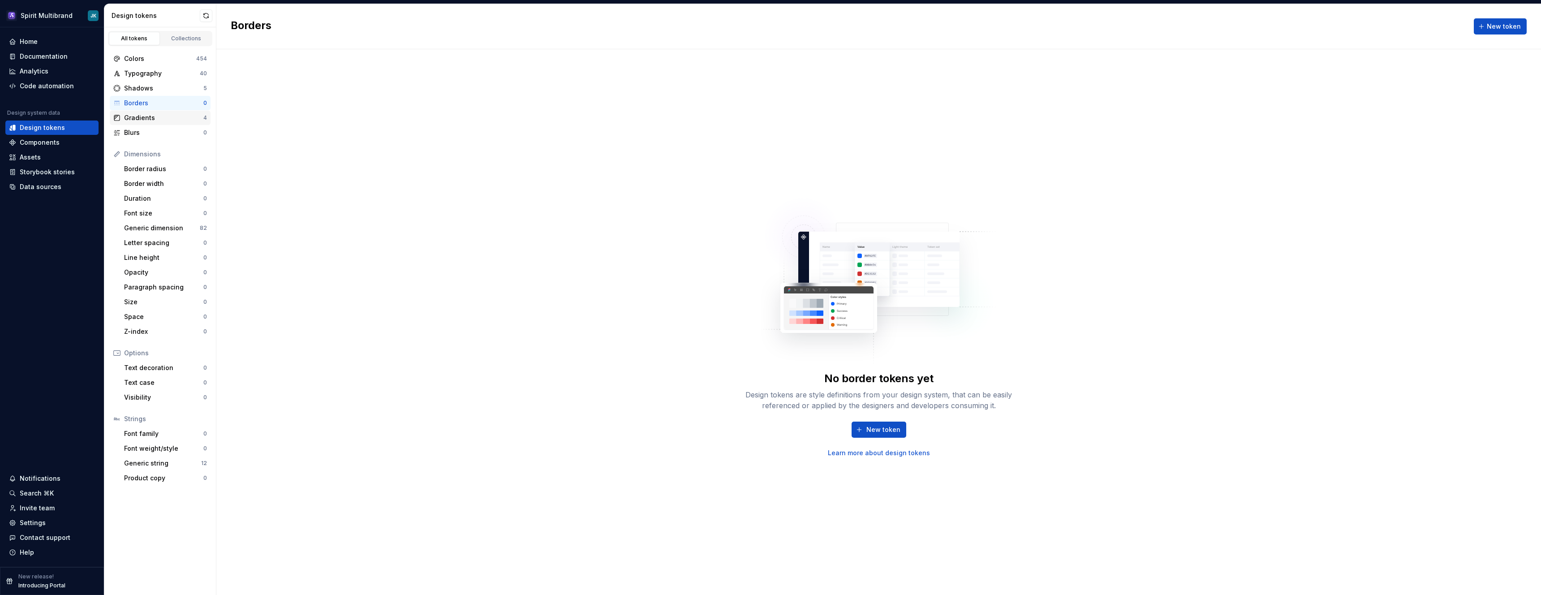
click at [164, 118] on div "Gradients" at bounding box center [163, 117] width 79 height 9
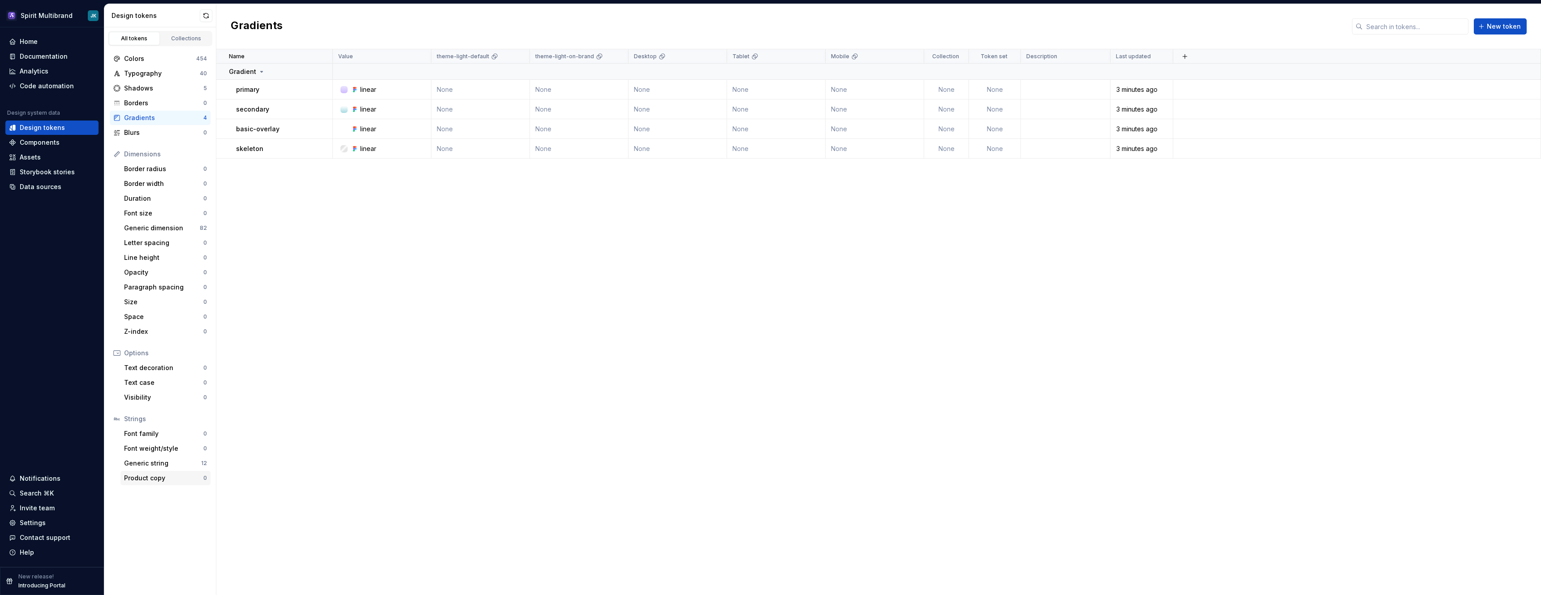
click at [181, 471] on div "Product copy 0" at bounding box center [166, 478] width 90 height 14
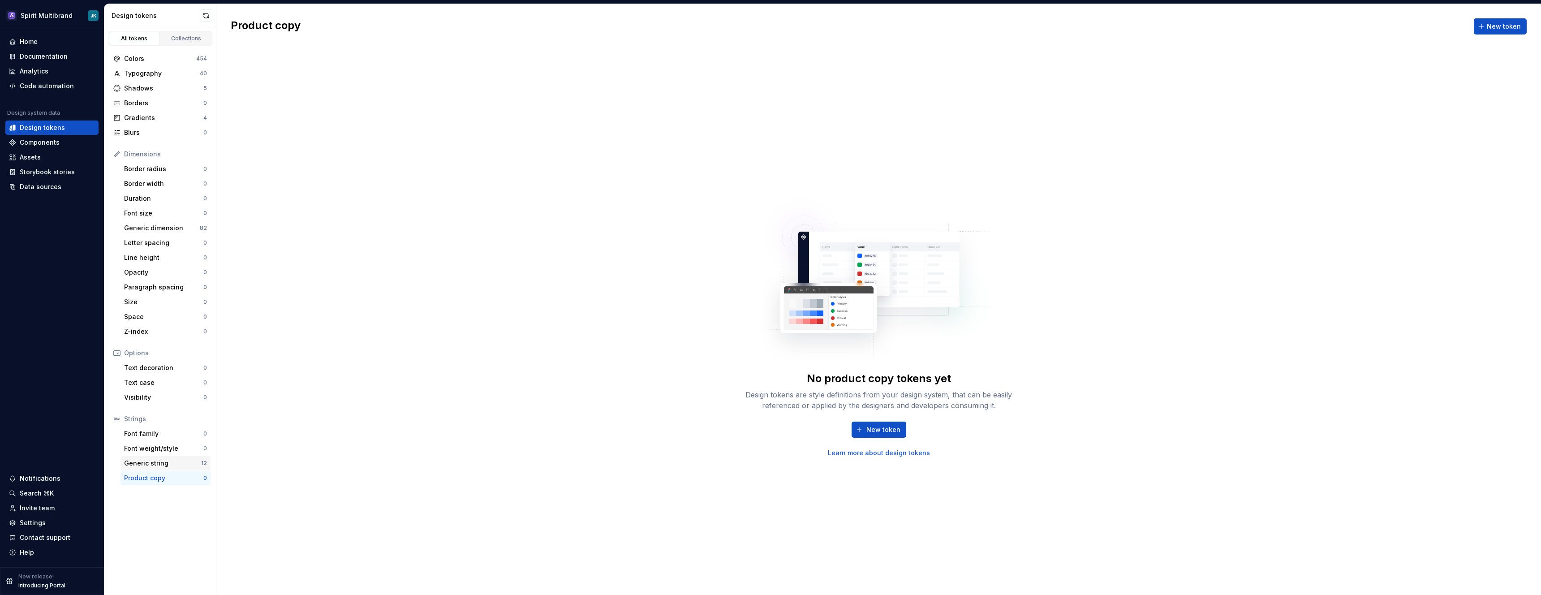
click at [181, 464] on div "Generic string" at bounding box center [162, 463] width 77 height 9
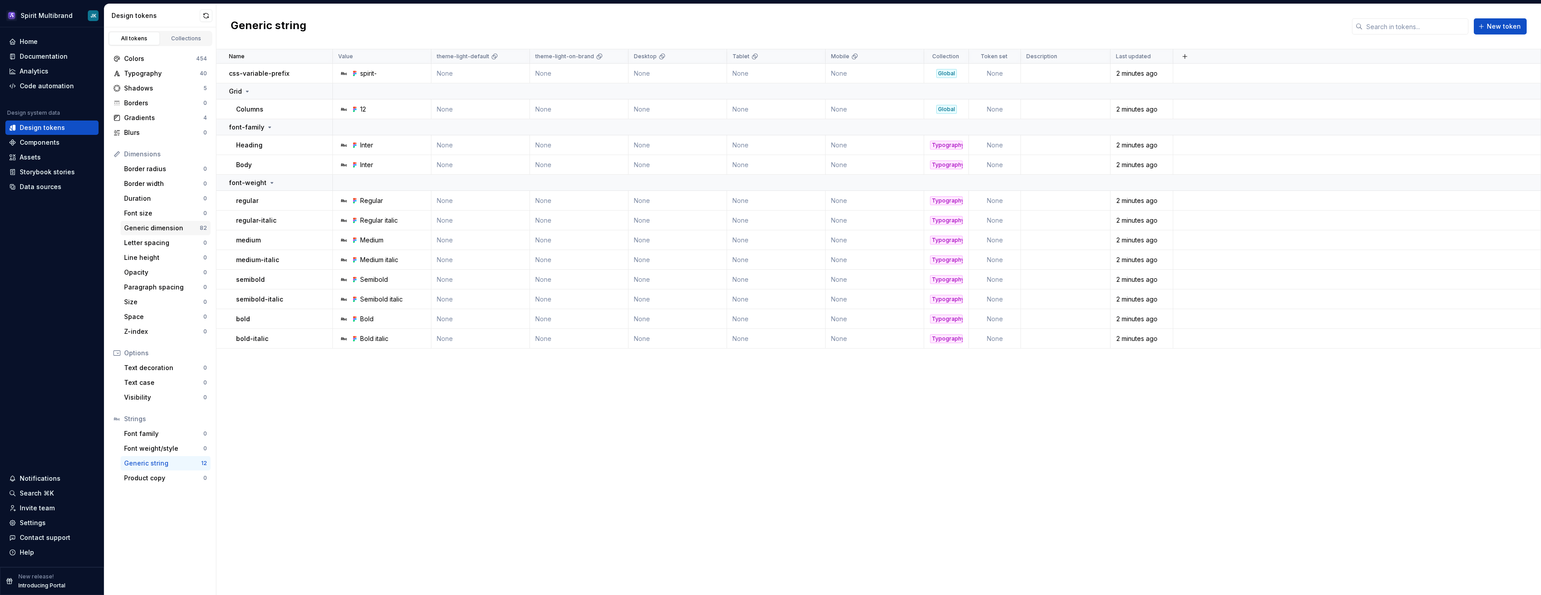
click at [181, 230] on div "Generic dimension" at bounding box center [162, 228] width 76 height 9
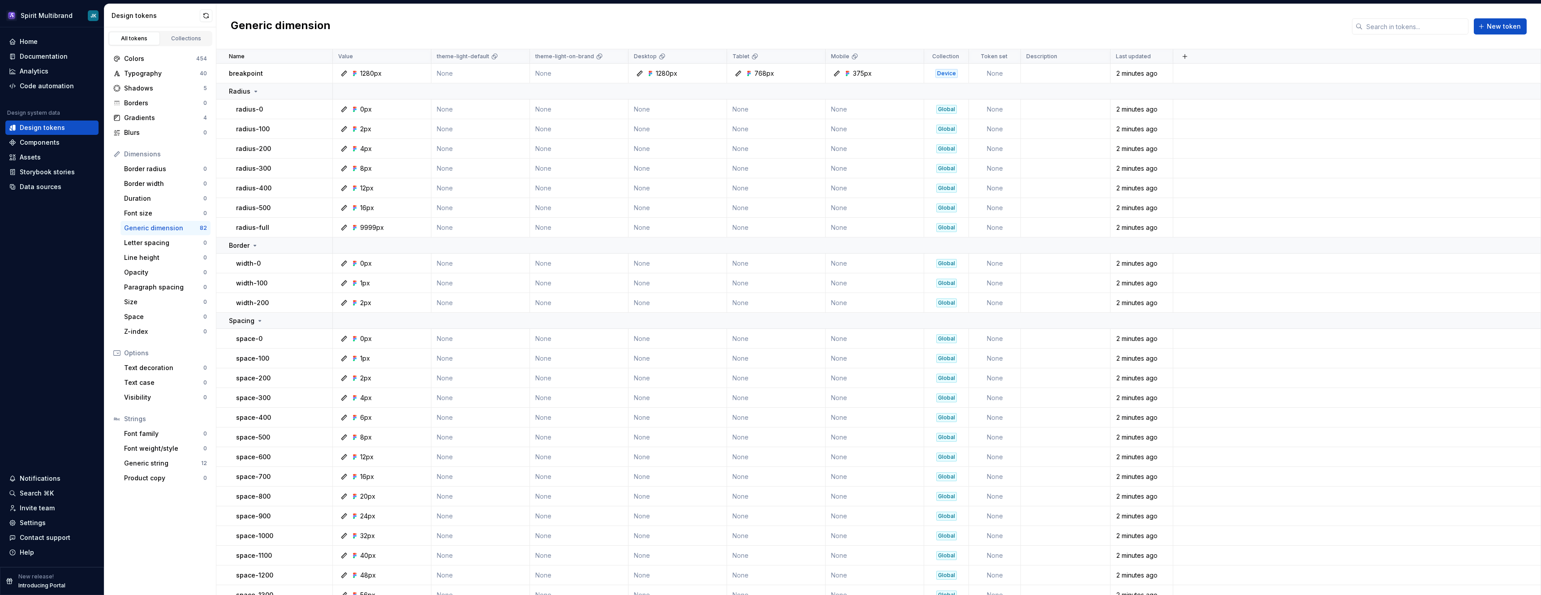
click at [163, 228] on div "Generic dimension" at bounding box center [162, 228] width 76 height 9
click at [399, 22] on div "Generic dimension New token" at bounding box center [878, 26] width 1325 height 45
